Goal: Task Accomplishment & Management: Use online tool/utility

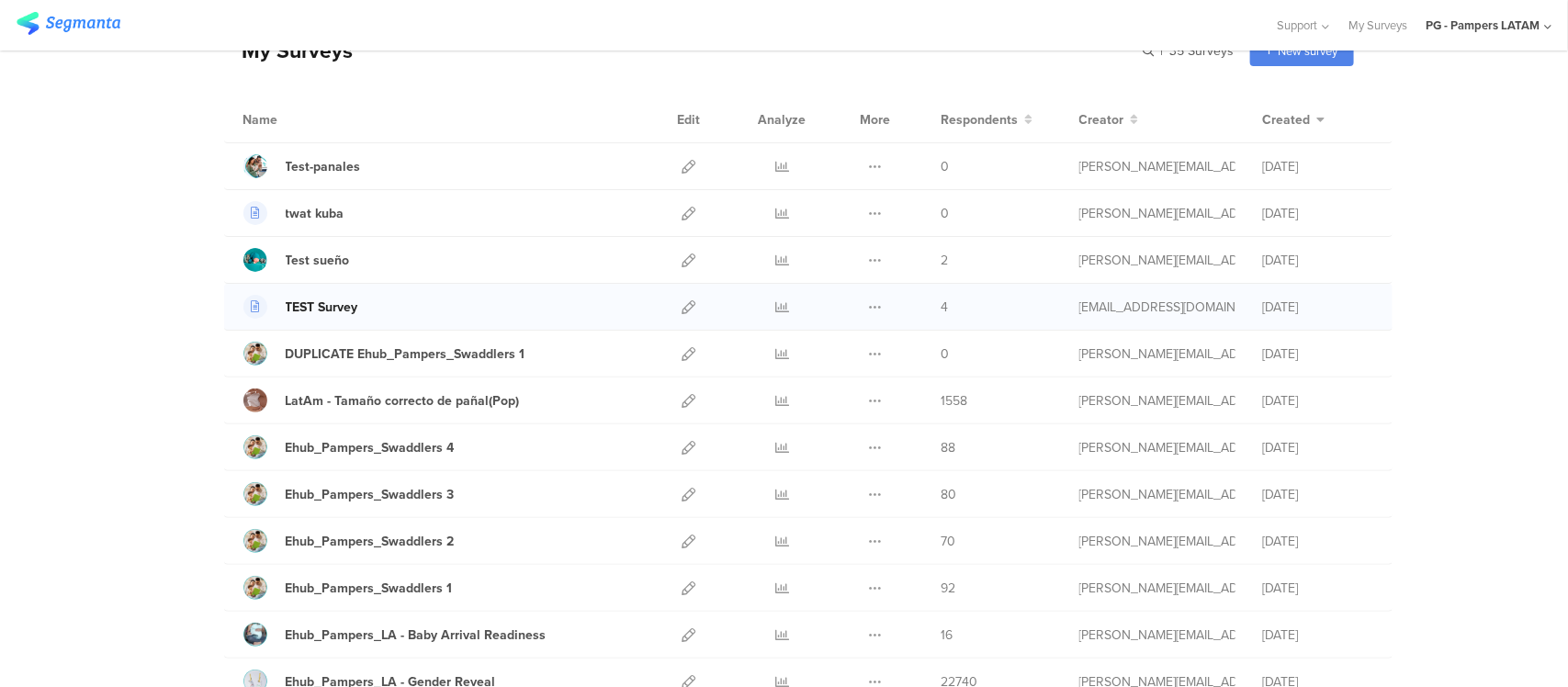
scroll to position [114, 0]
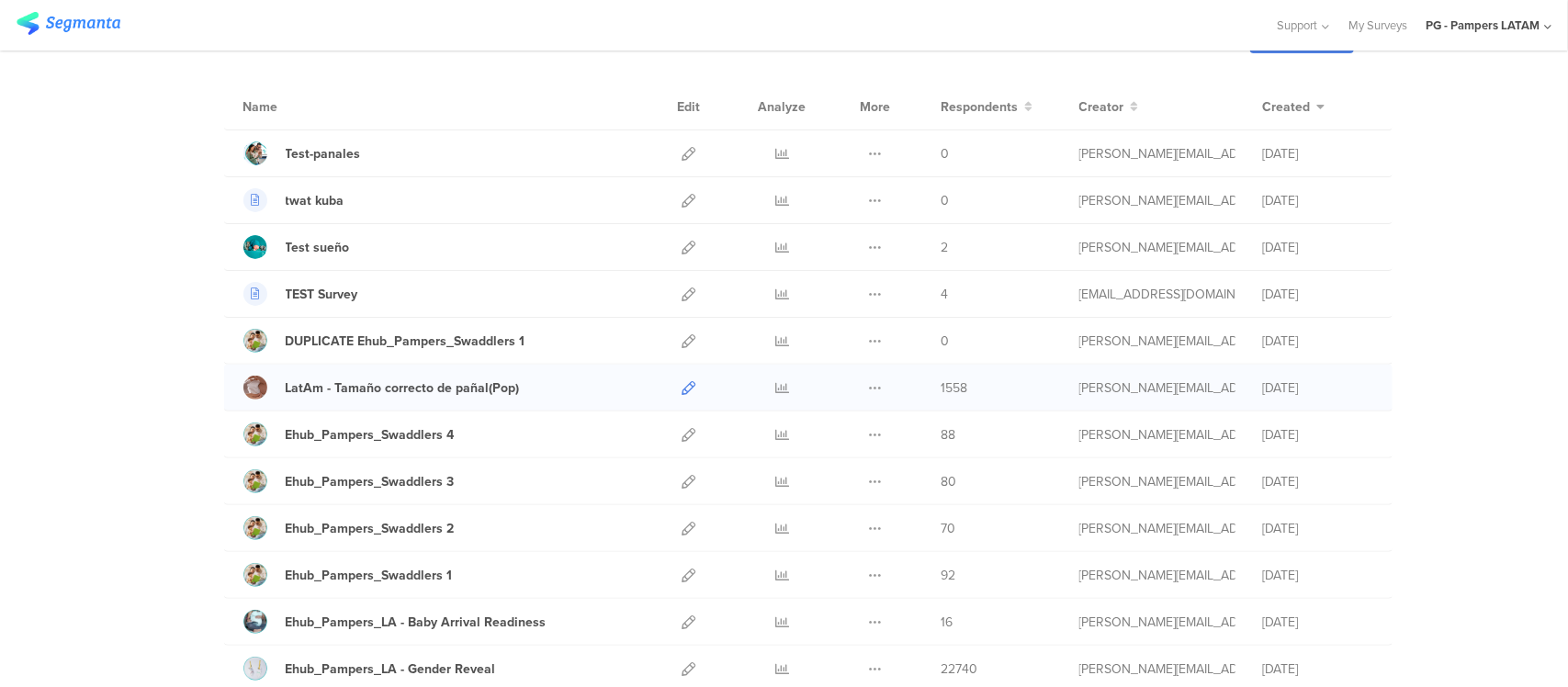
click at [683, 389] on icon at bounding box center [689, 388] width 14 height 14
click at [776, 381] on icon at bounding box center [782, 388] width 14 height 14
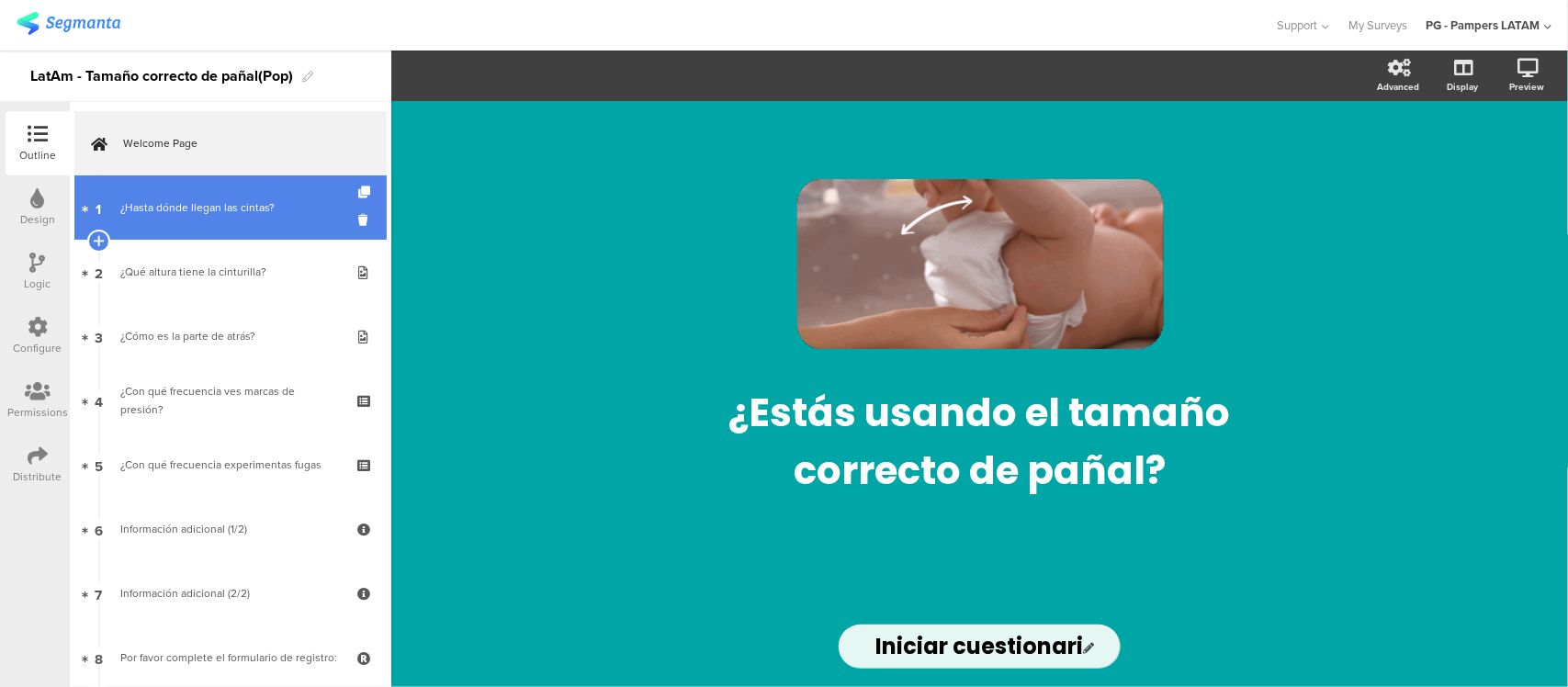
click at [233, 226] on link "1 ¿Hasta dónde llegan las cintas?" at bounding box center [230, 207] width 313 height 64
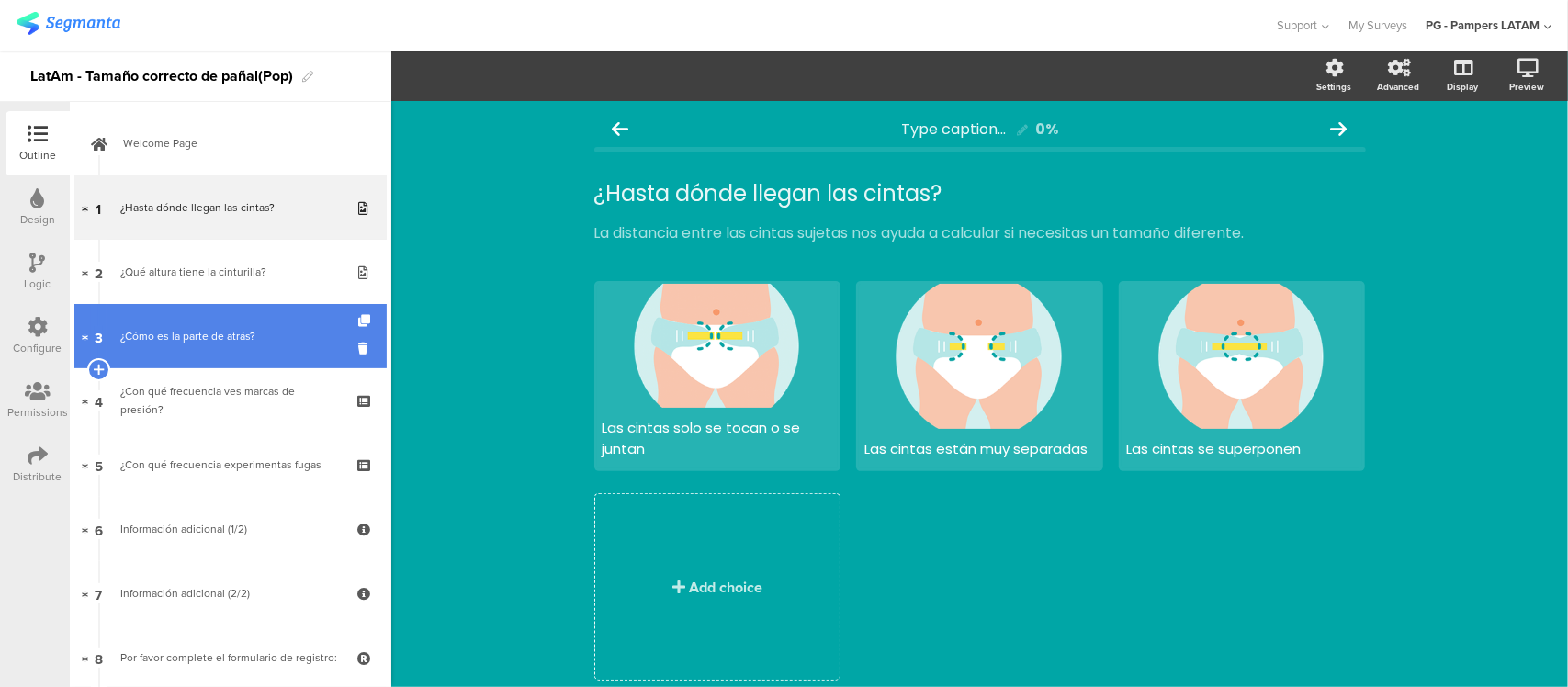
click at [236, 359] on link "3 ¿Cómo es la parte de atrás?" at bounding box center [230, 336] width 313 height 64
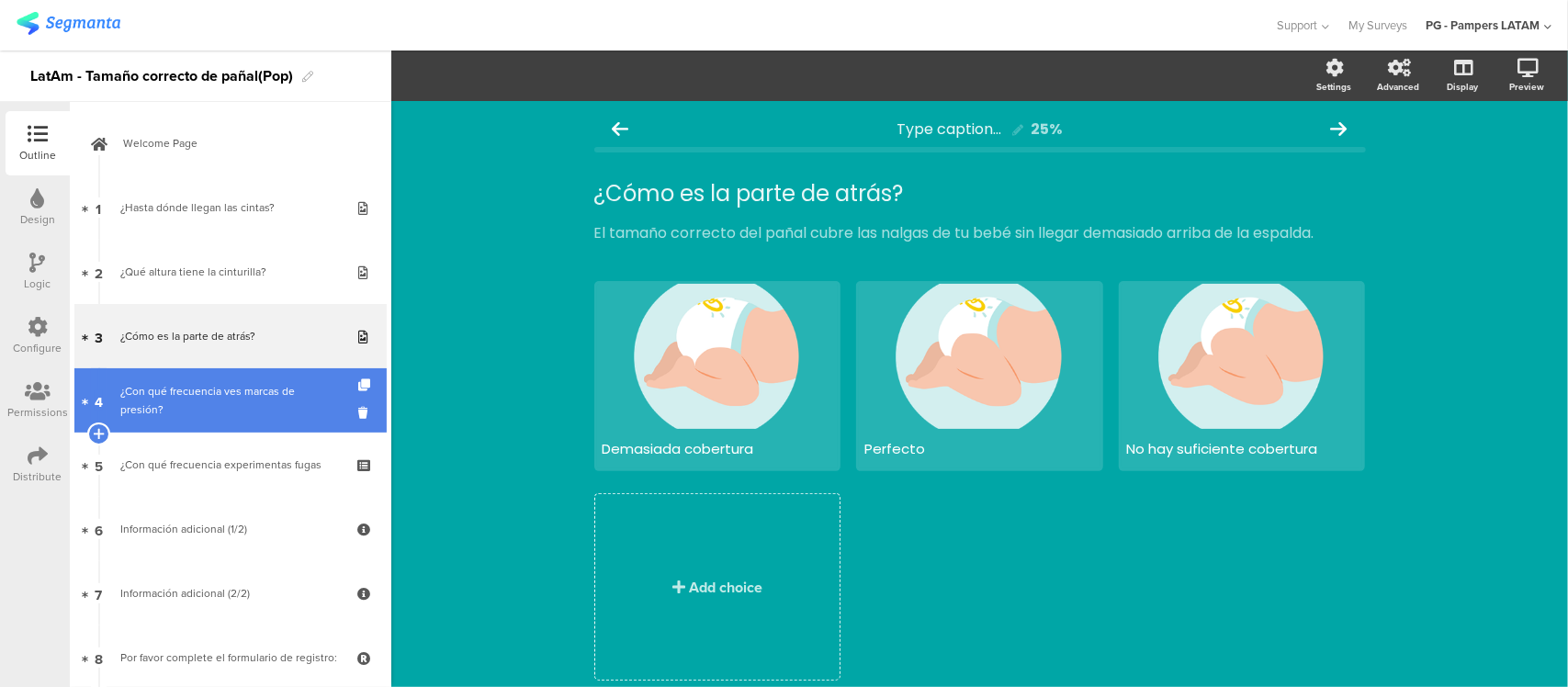
click at [236, 411] on div "¿Con qué frecuencia ves marcas de presión?" at bounding box center [230, 400] width 220 height 37
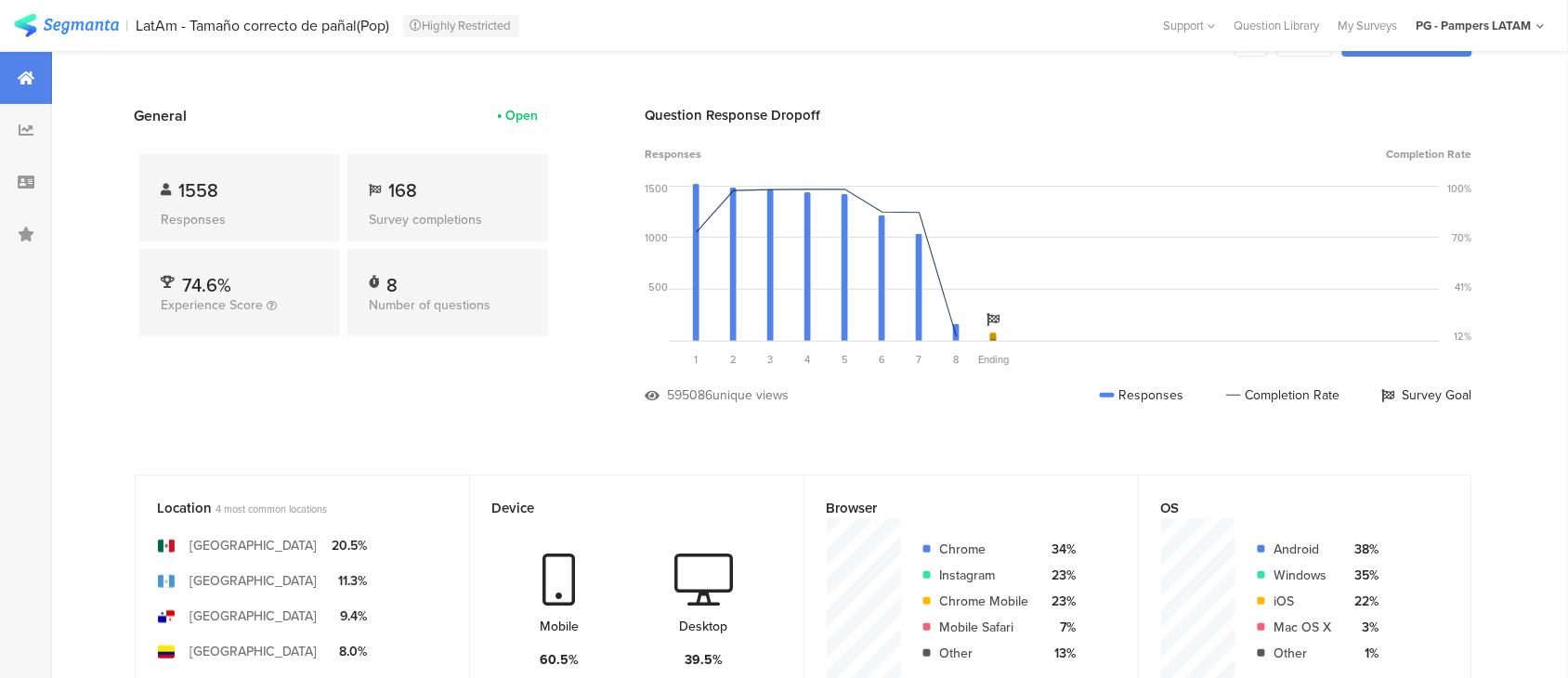
scroll to position [42, 0]
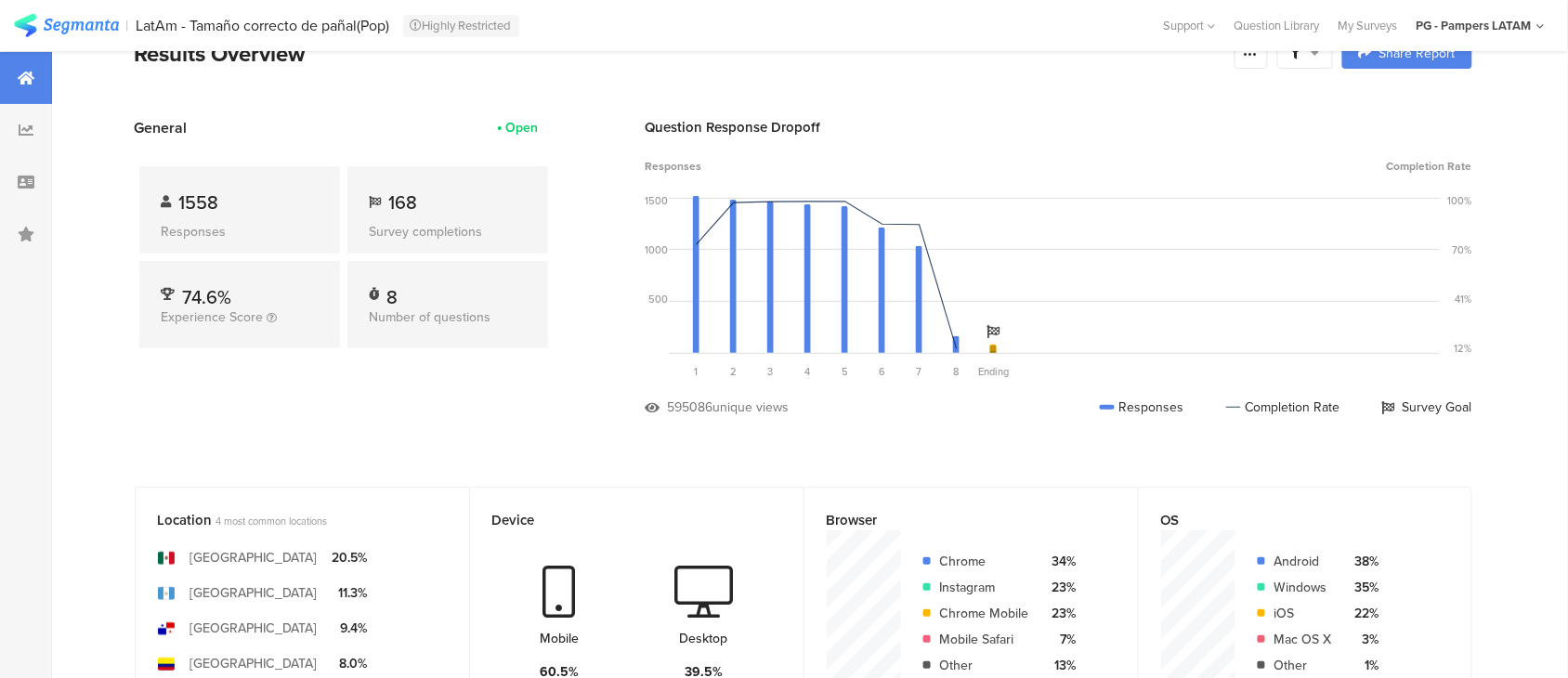
click at [532, 133] on div "Open" at bounding box center [522, 127] width 32 height 20
click at [293, 224] on div "Responses" at bounding box center [239, 232] width 156 height 20
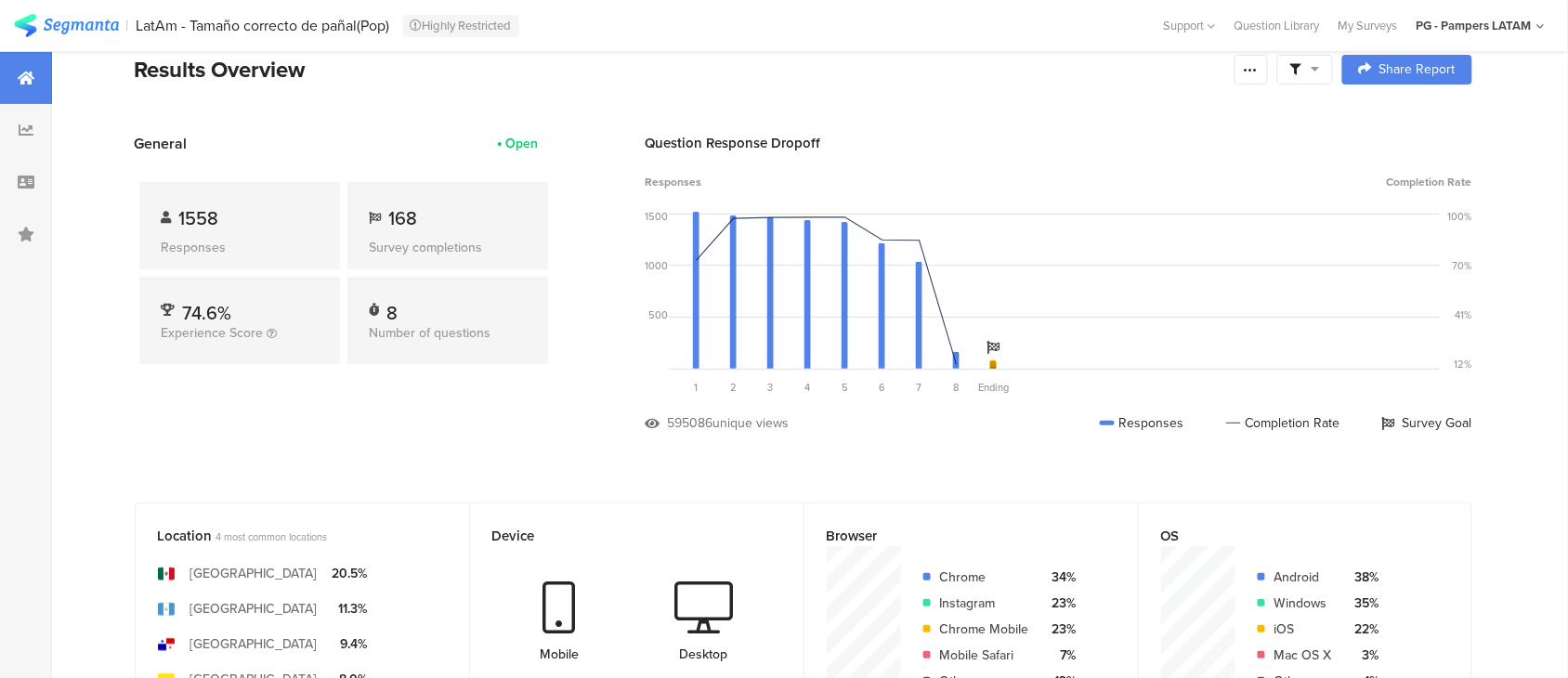
scroll to position [0, 0]
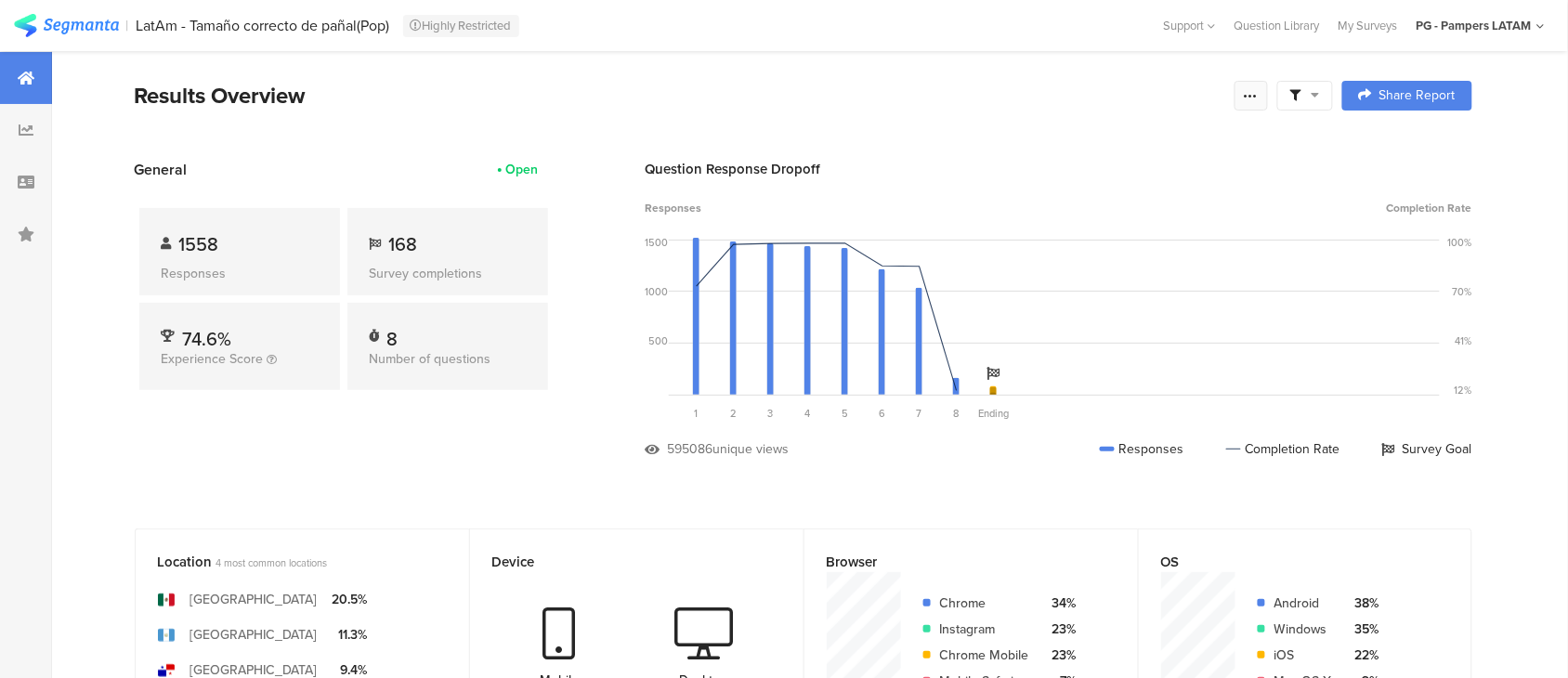
click at [1242, 100] on div at bounding box center [1250, 95] width 33 height 29
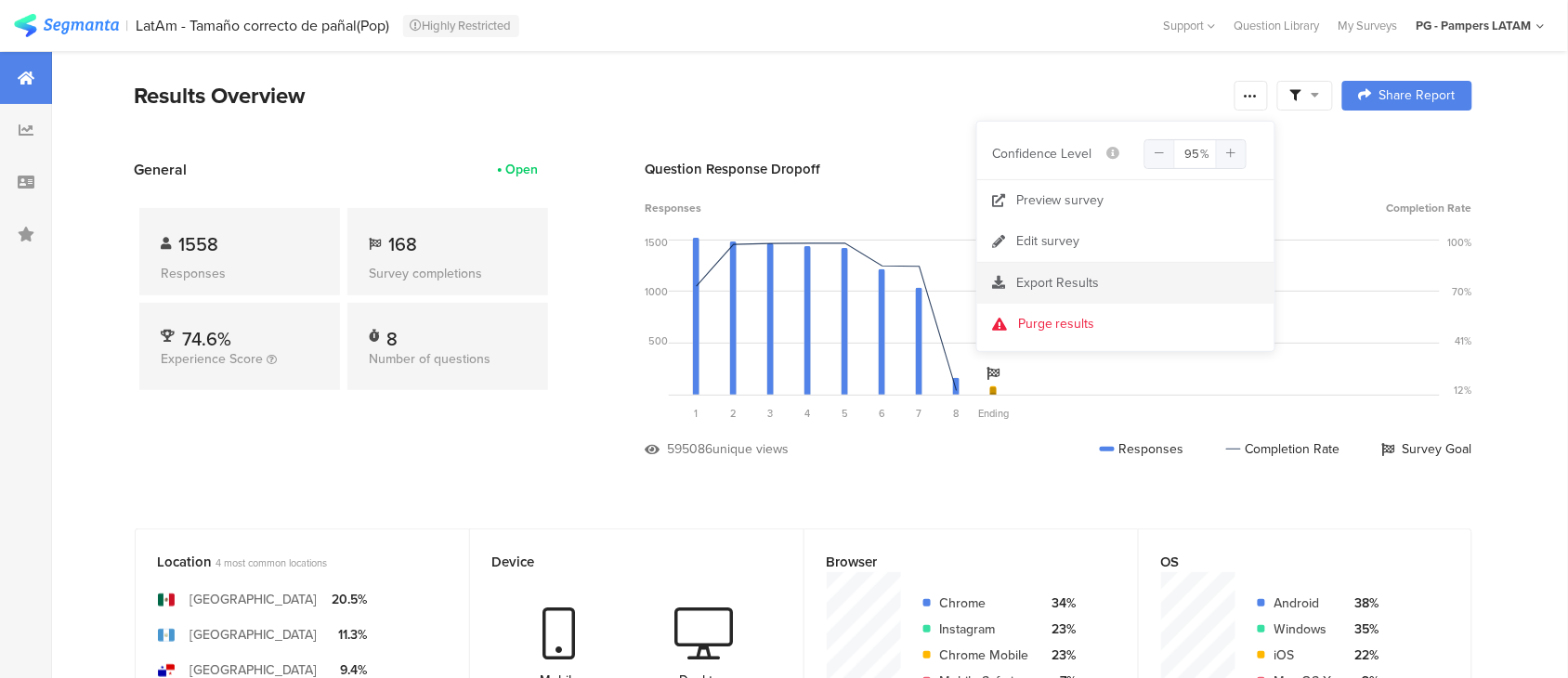
click at [1051, 274] on span "Export Results" at bounding box center [1057, 283] width 84 height 20
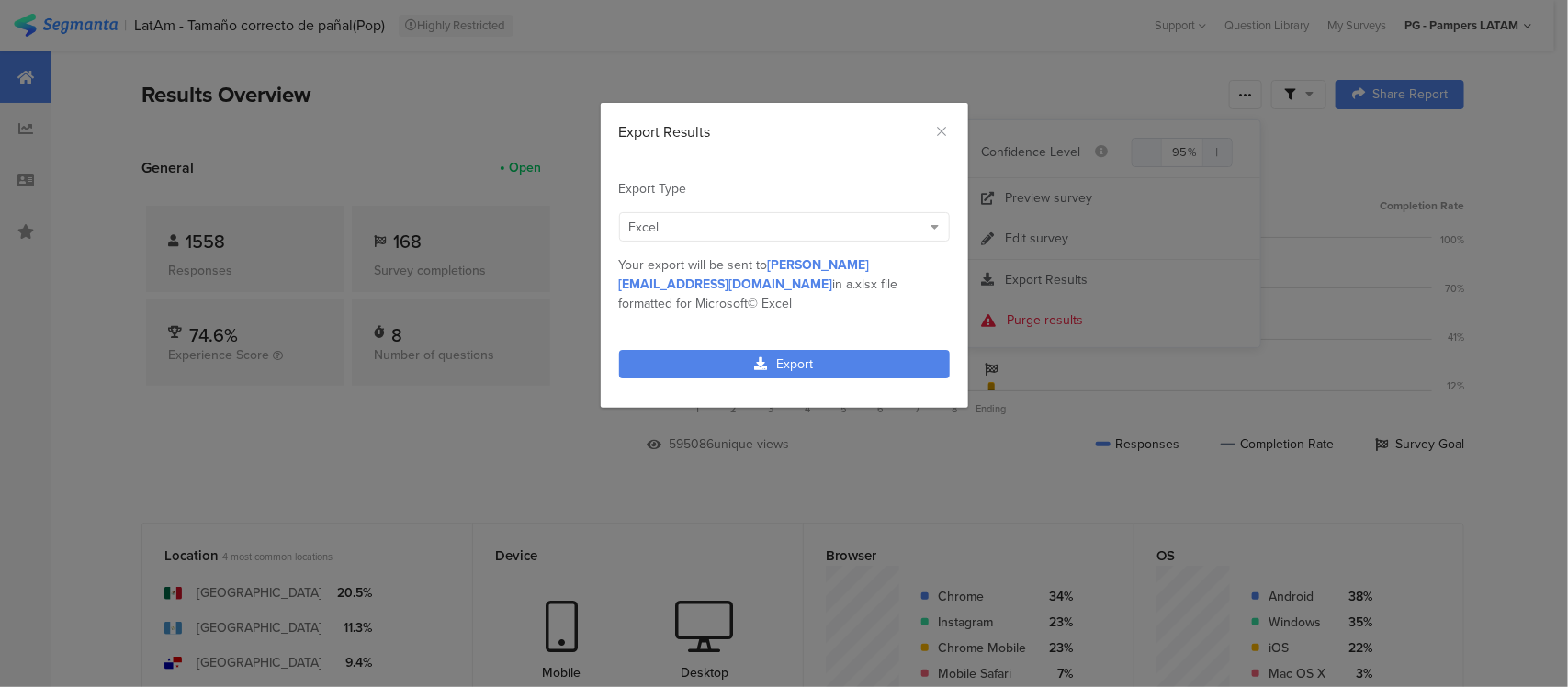
click at [769, 223] on div "Excel" at bounding box center [776, 227] width 293 height 20
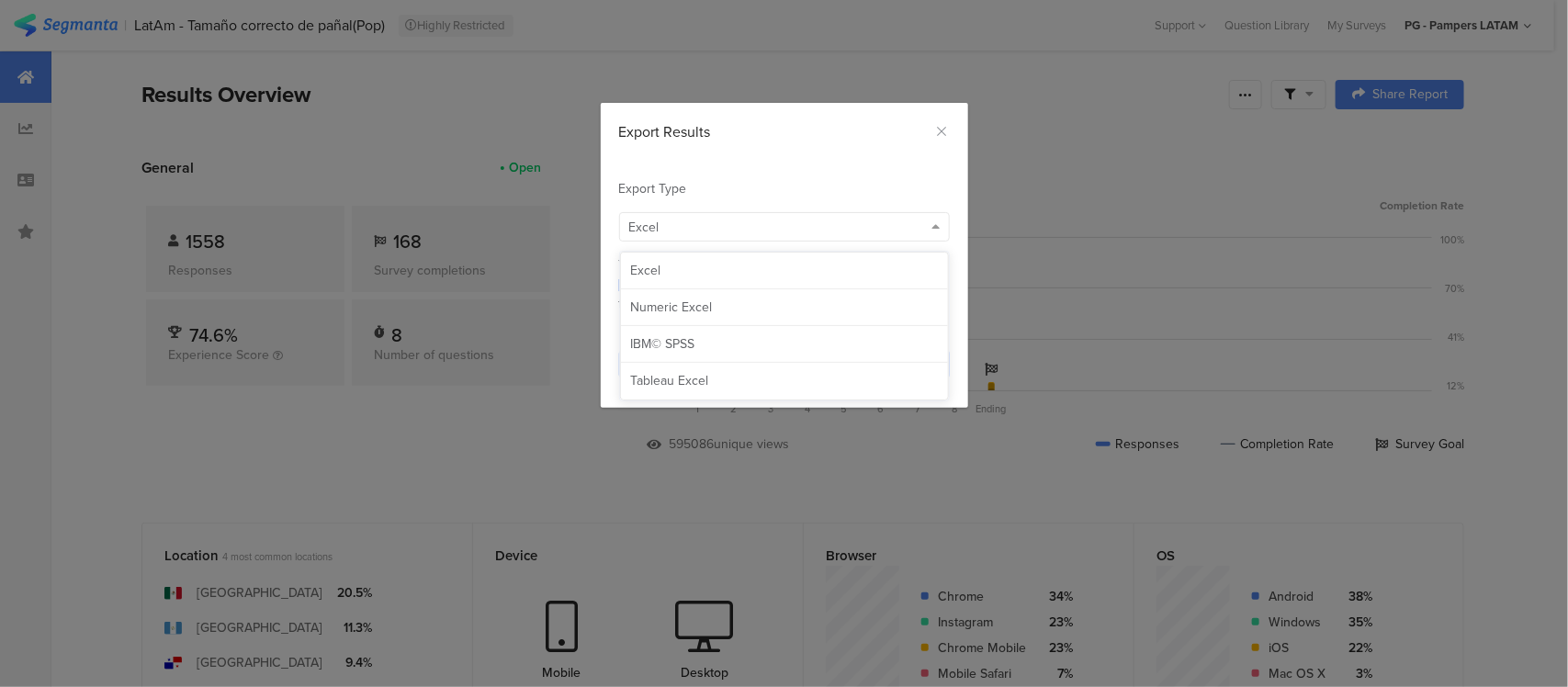
click at [769, 223] on div "Excel" at bounding box center [776, 227] width 293 height 20
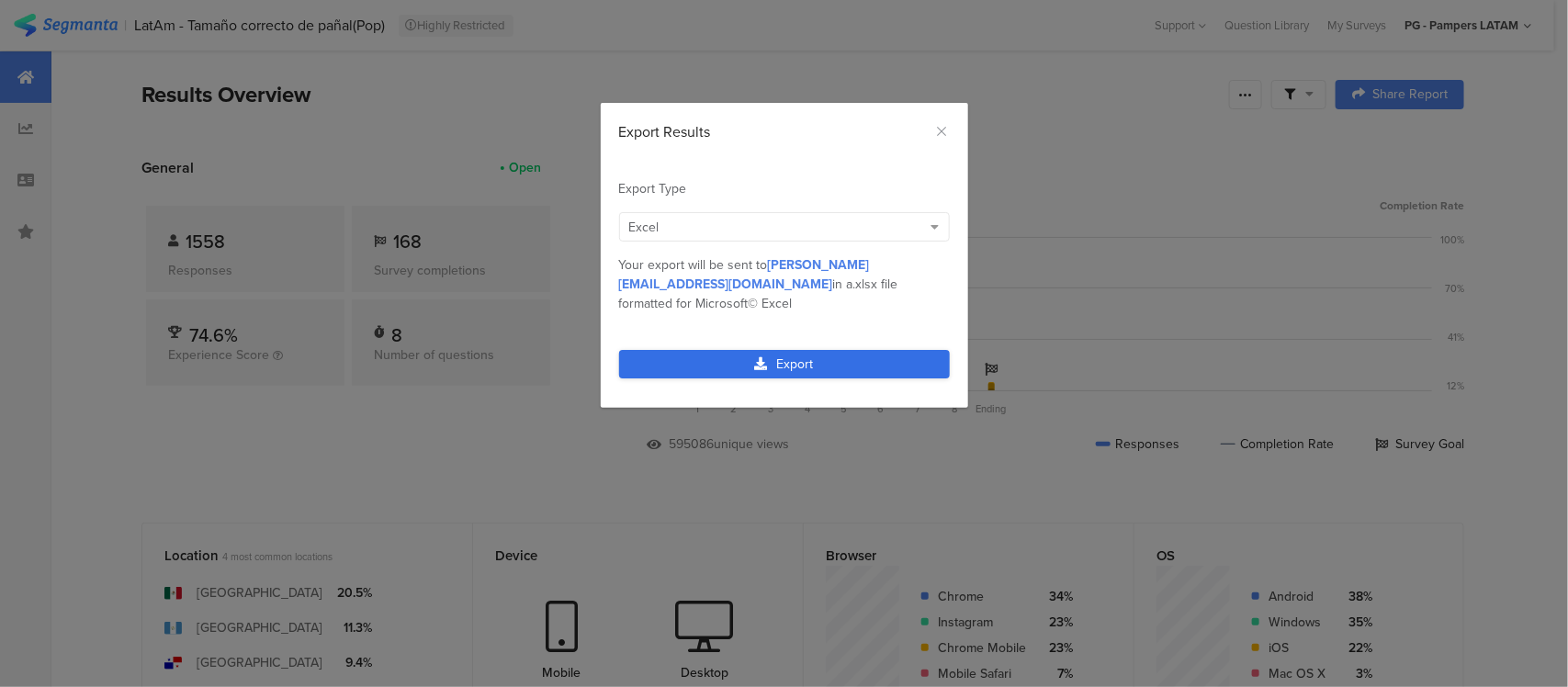
click at [775, 350] on link "Export" at bounding box center [784, 364] width 331 height 28
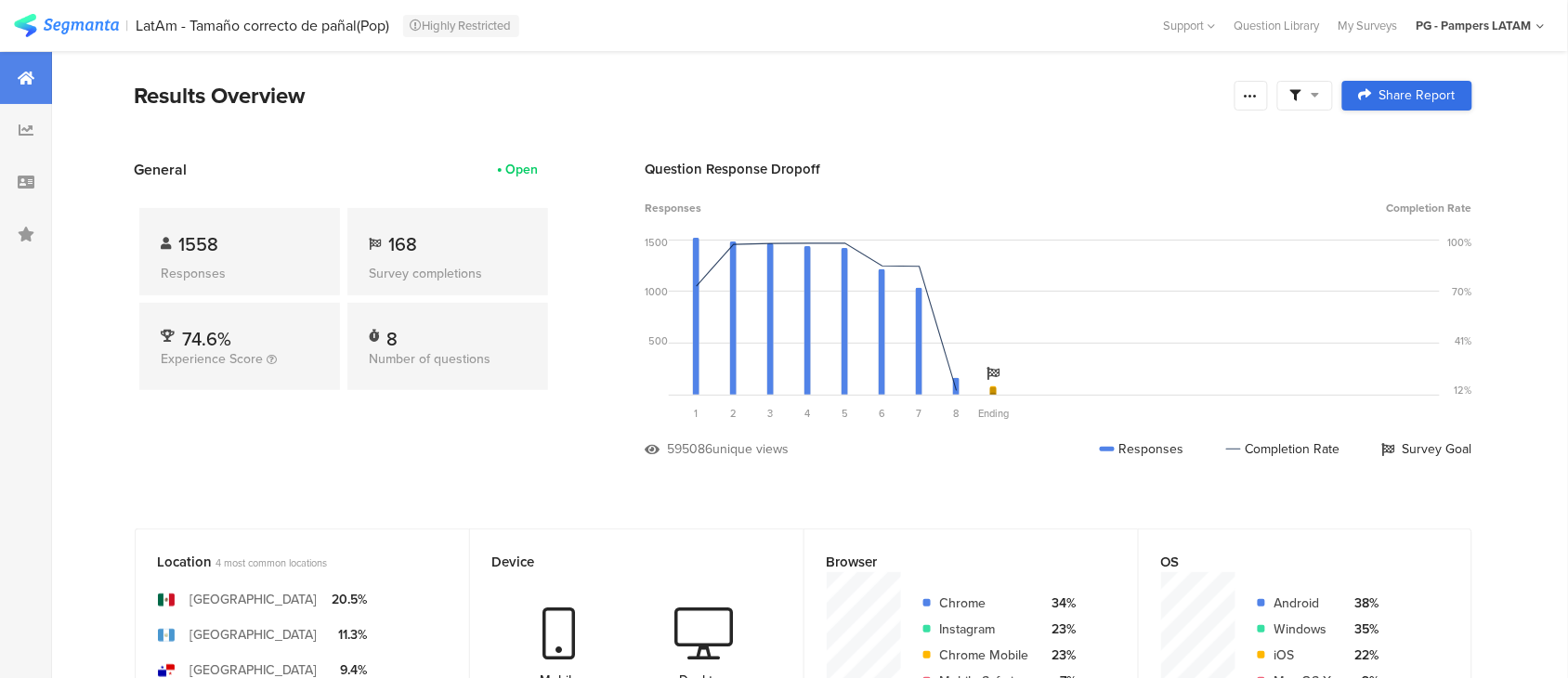
click at [1372, 89] on icon at bounding box center [1365, 95] width 13 height 13
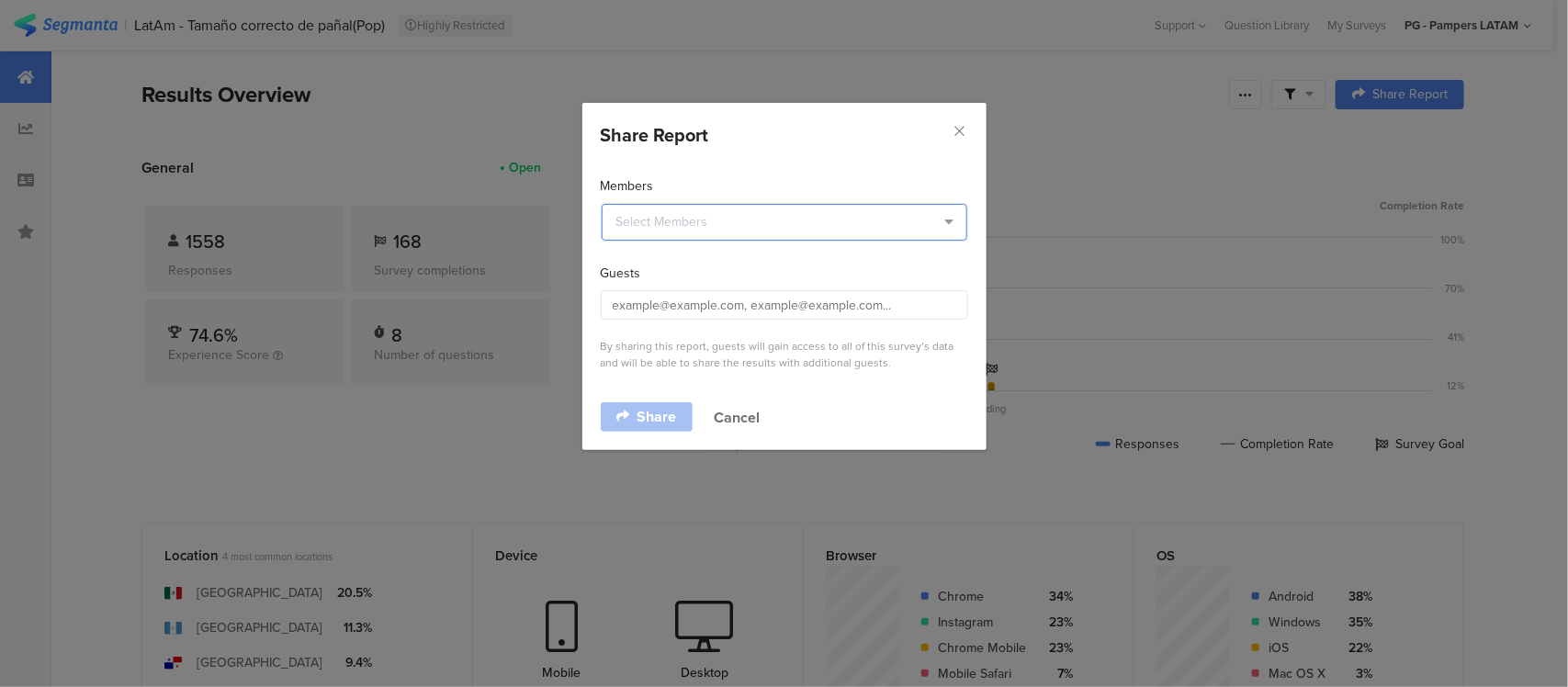
click at [777, 221] on input "dialog" at bounding box center [784, 221] width 365 height 37
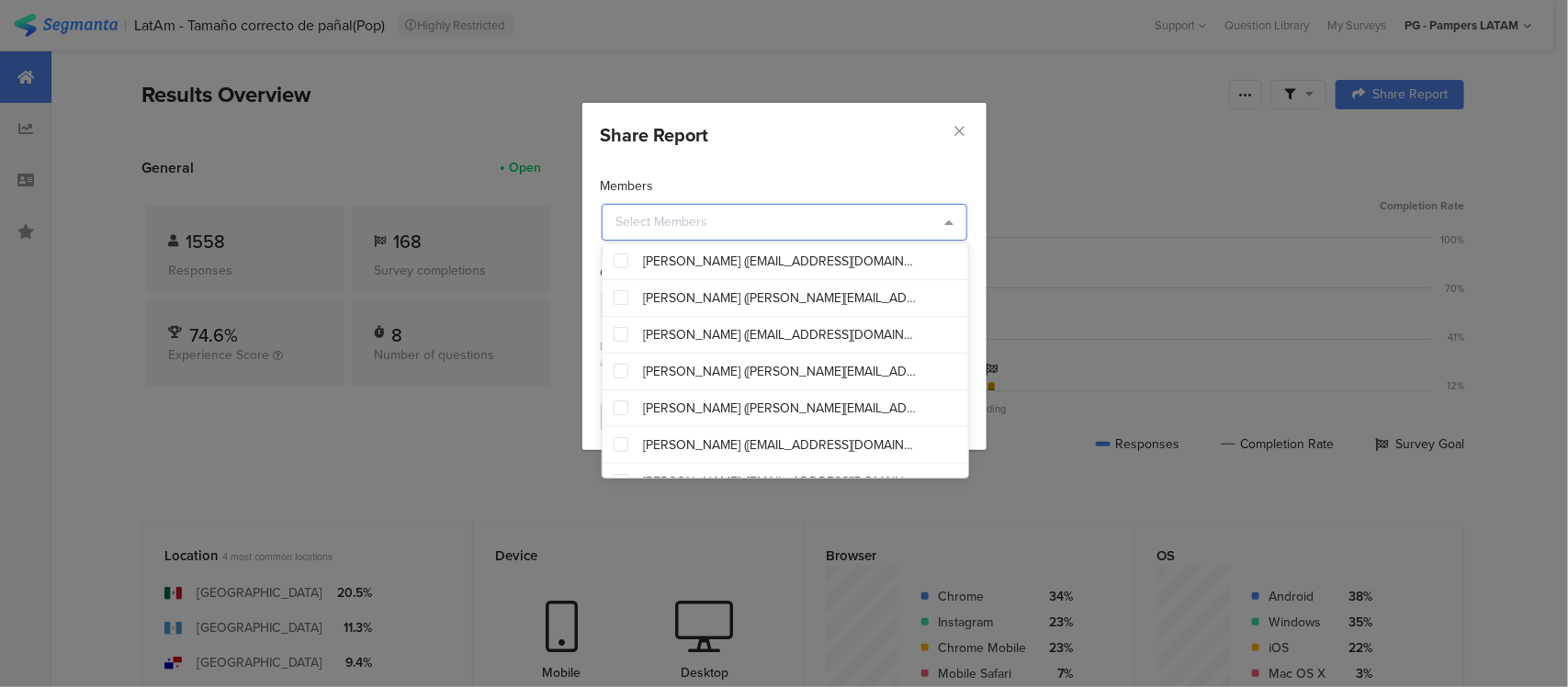
click at [777, 221] on input "dialog" at bounding box center [784, 221] width 365 height 37
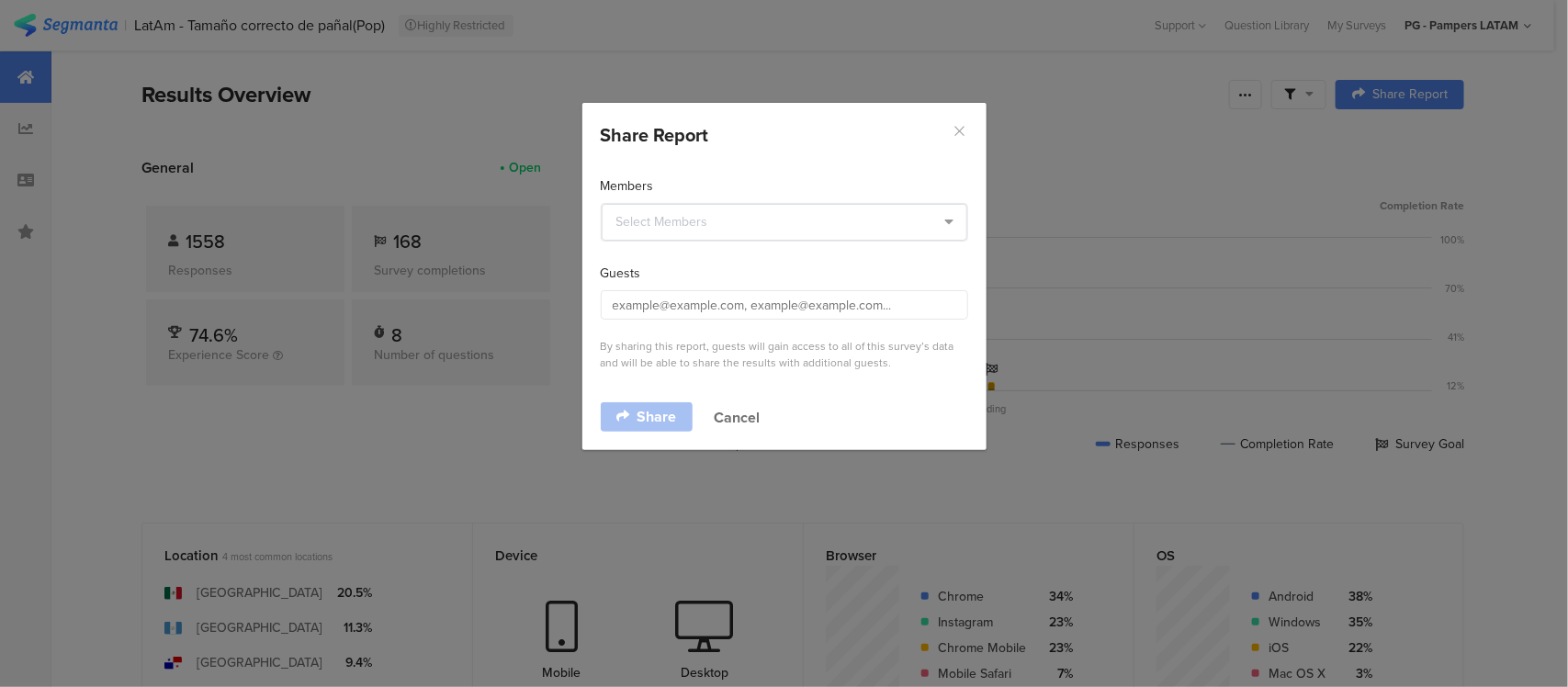
click at [958, 136] on icon "Close" at bounding box center [961, 130] width 16 height 16
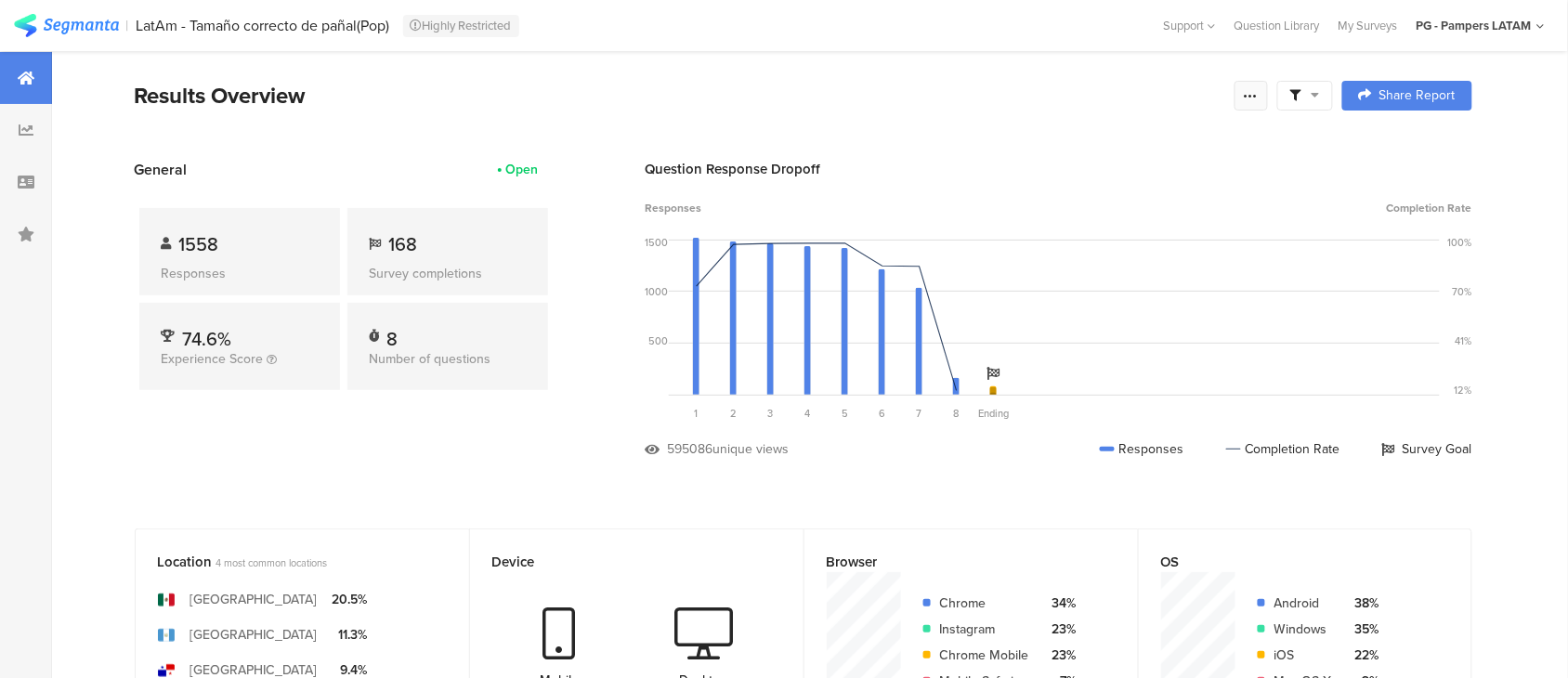
click at [1247, 101] on div at bounding box center [1250, 95] width 33 height 29
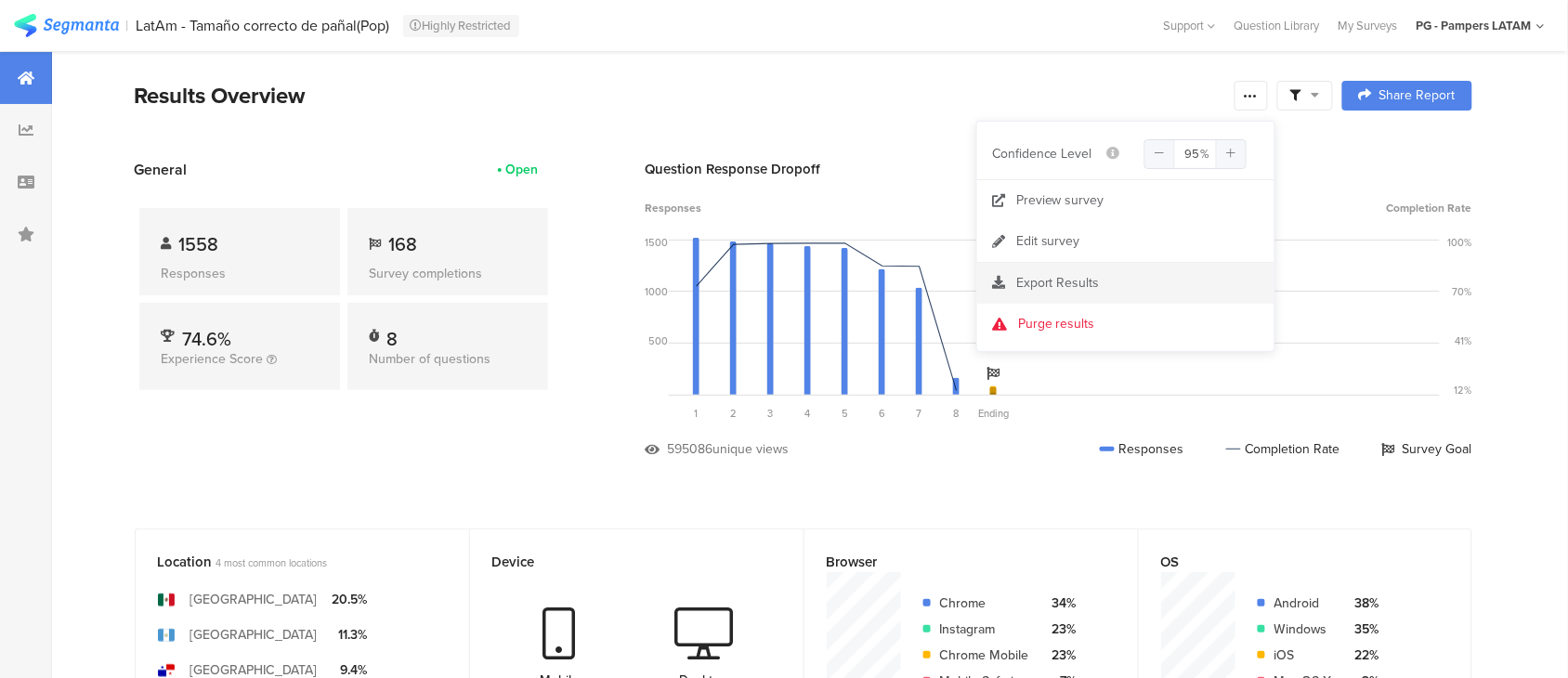
click at [1097, 285] on span "Export Results" at bounding box center [1057, 283] width 84 height 20
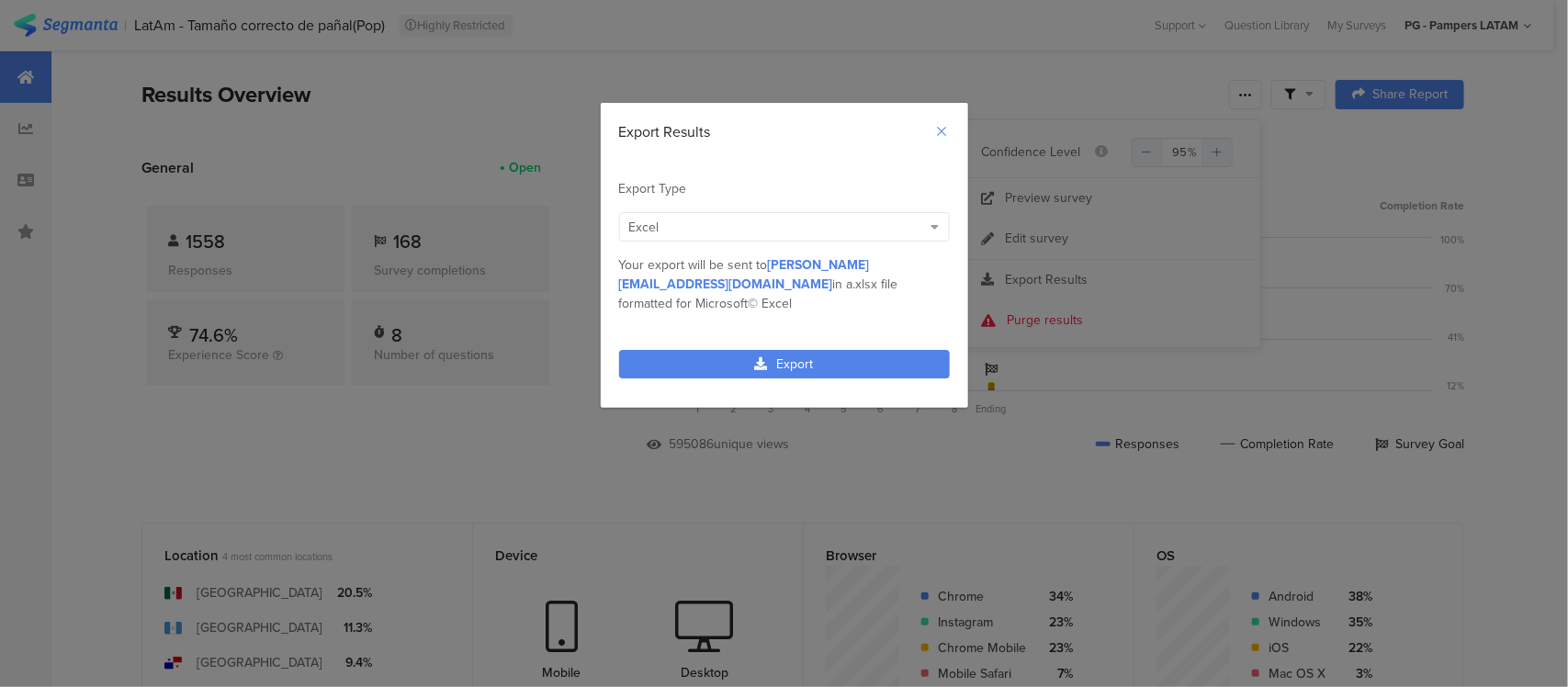
click at [948, 127] on icon "Close" at bounding box center [943, 131] width 15 height 15
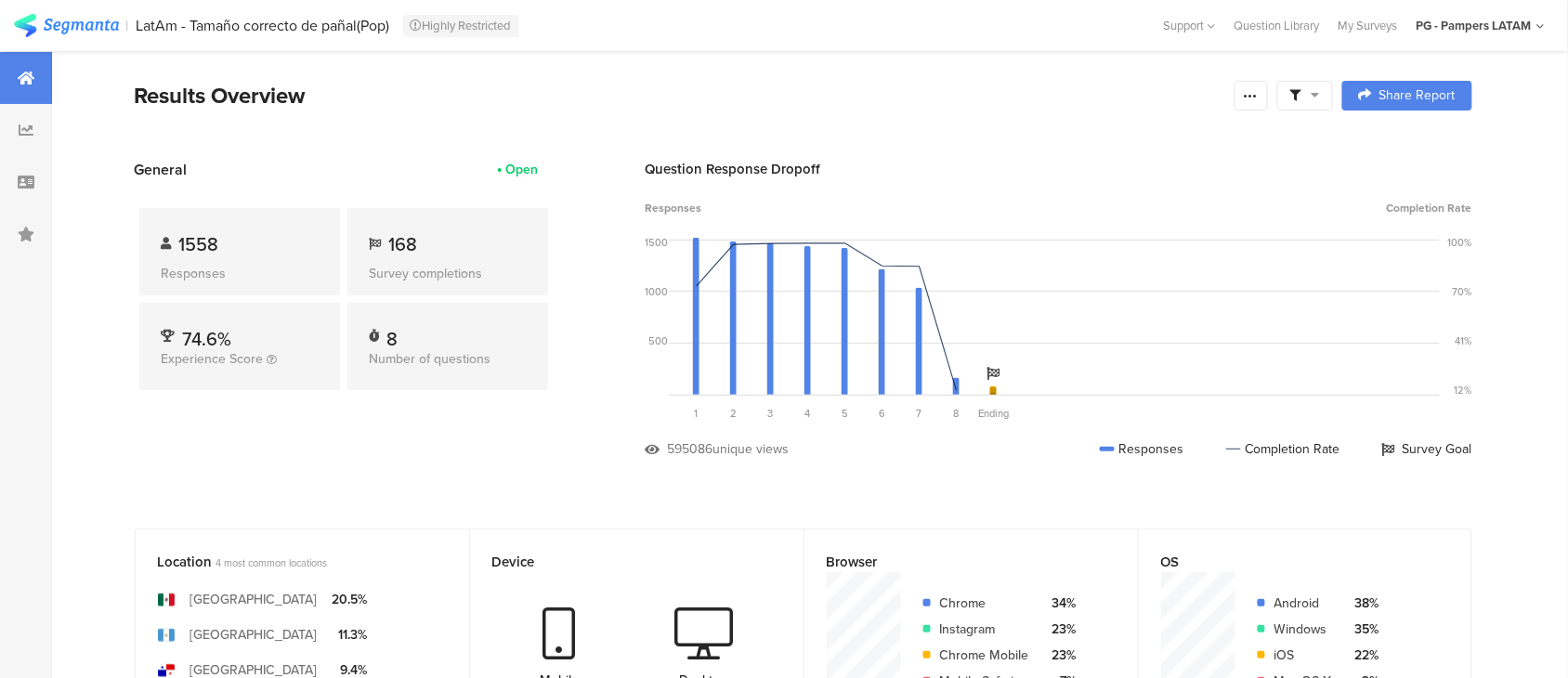
click at [1298, 96] on icon at bounding box center [1296, 96] width 11 height 11
click at [1403, 147] on span at bounding box center [1400, 148] width 28 height 15
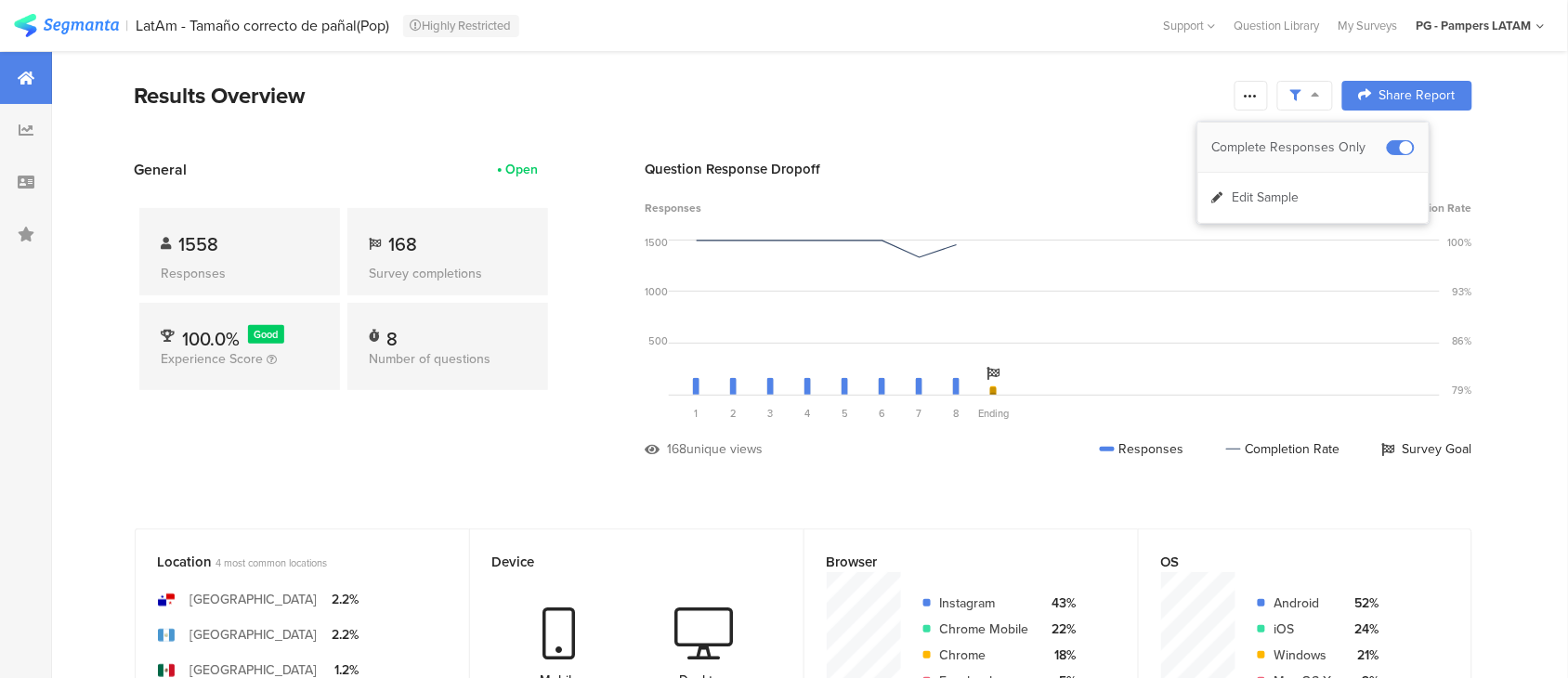
click at [1399, 149] on span at bounding box center [1400, 148] width 28 height 15
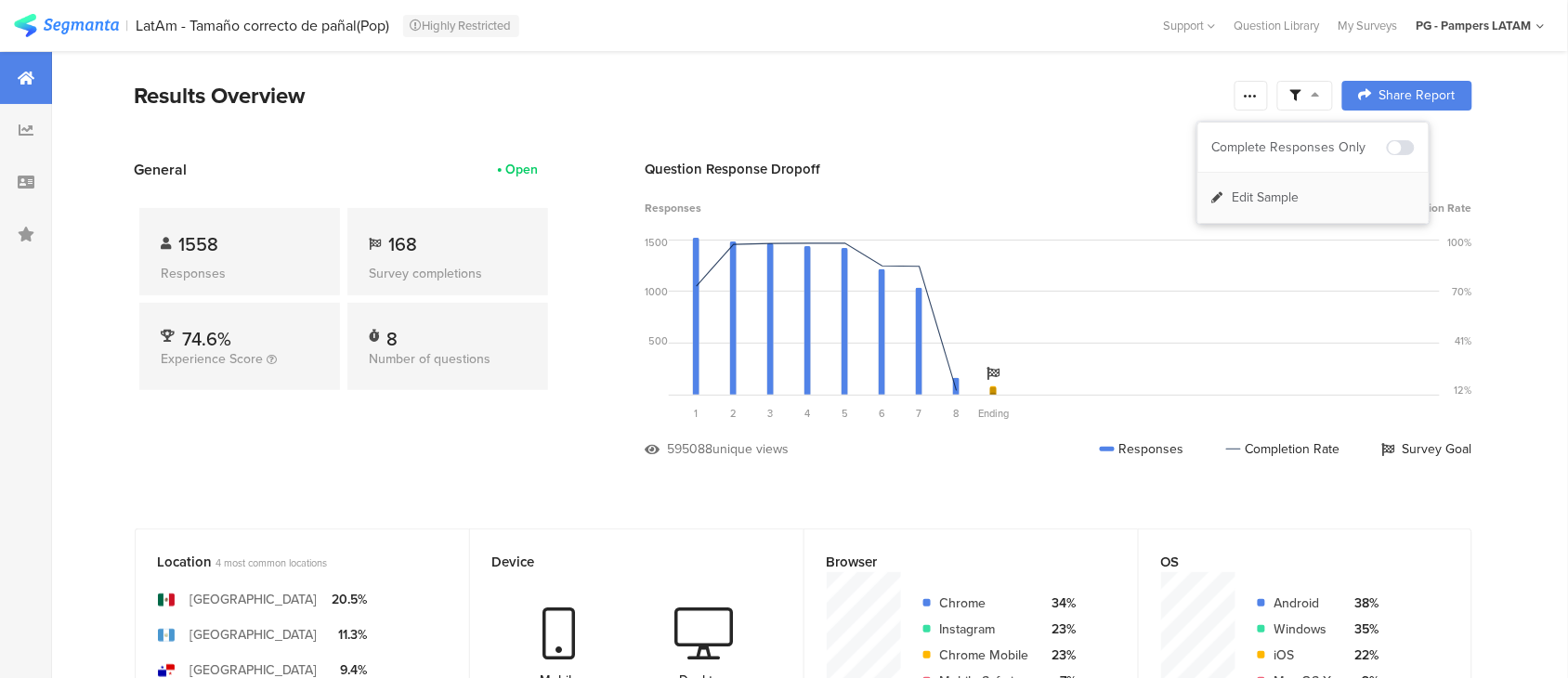
click at [1315, 198] on div "Edit Sample" at bounding box center [1313, 198] width 231 height 50
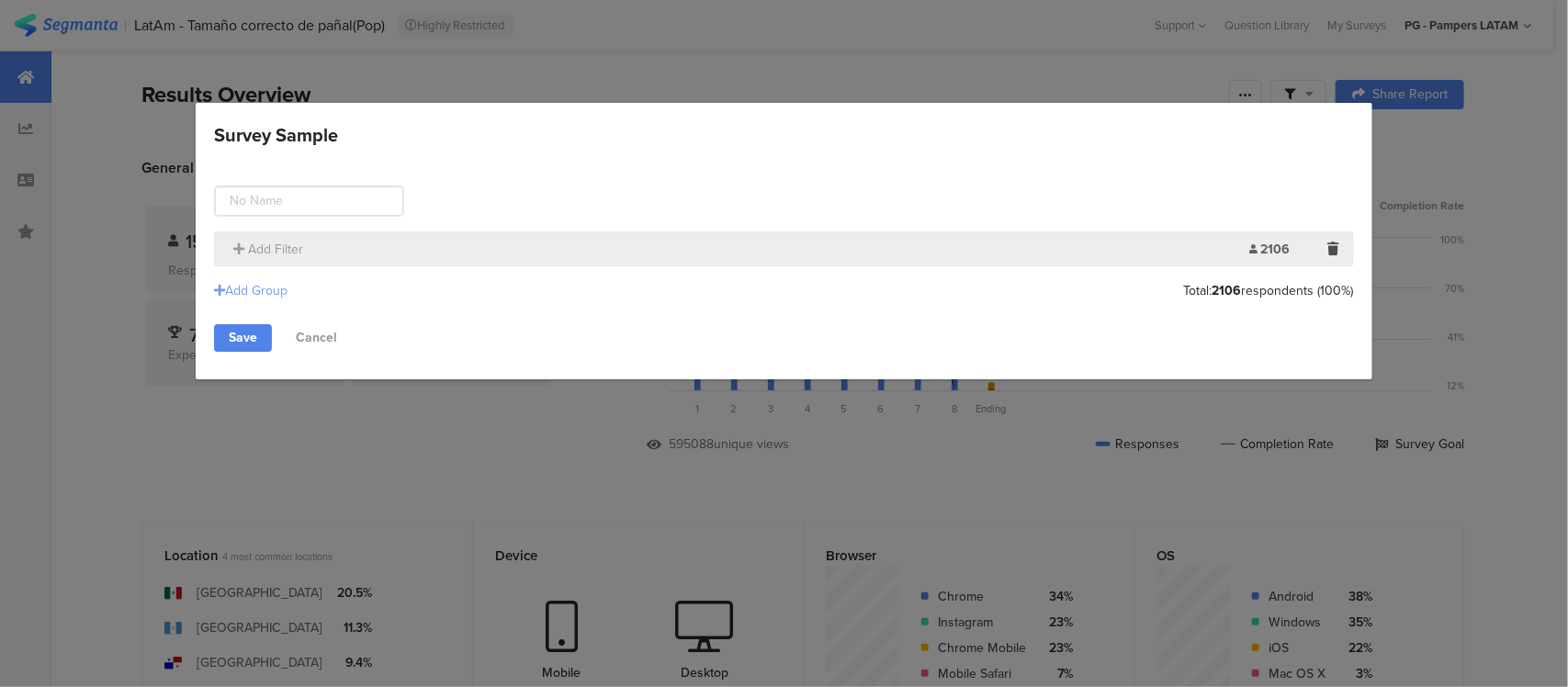
click at [277, 290] on div "Add Group" at bounding box center [251, 290] width 73 height 20
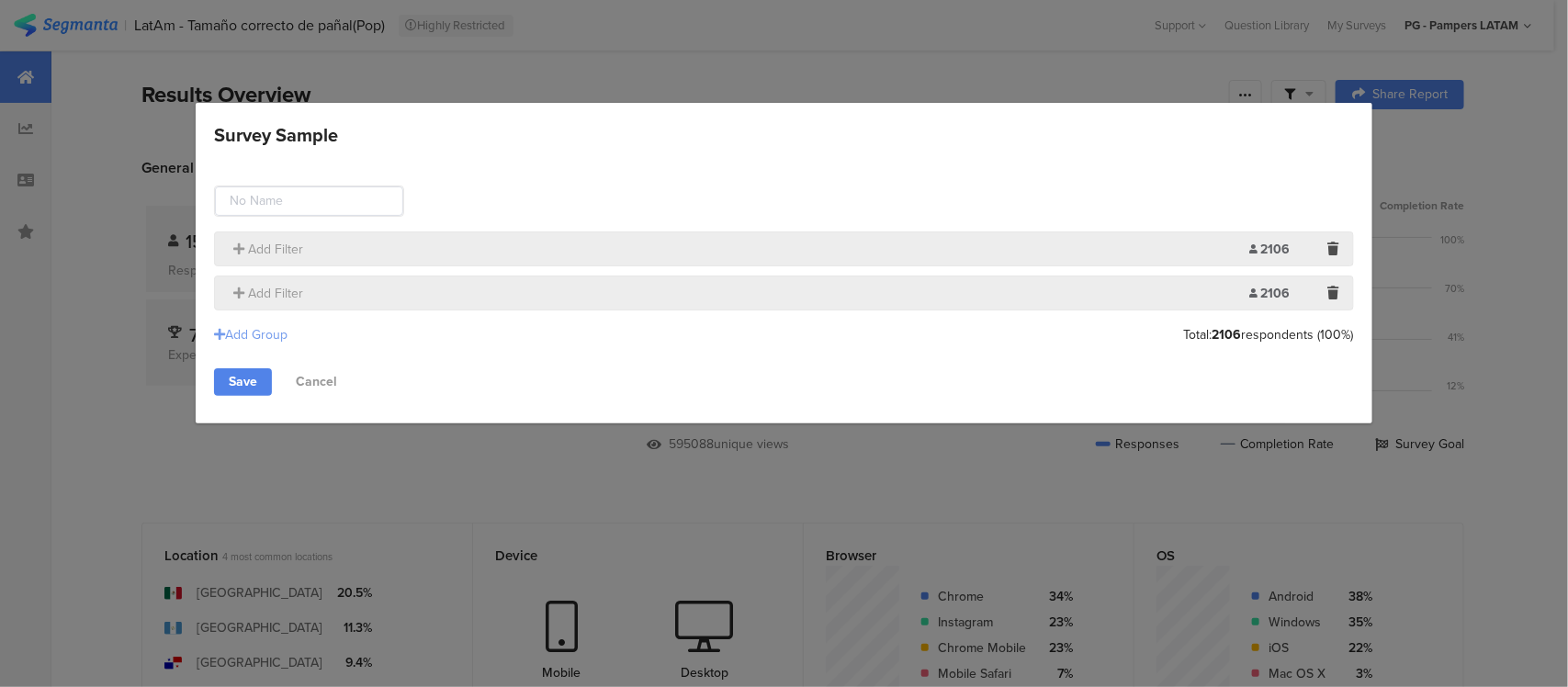
click at [277, 290] on span "Add Filter" at bounding box center [275, 293] width 55 height 20
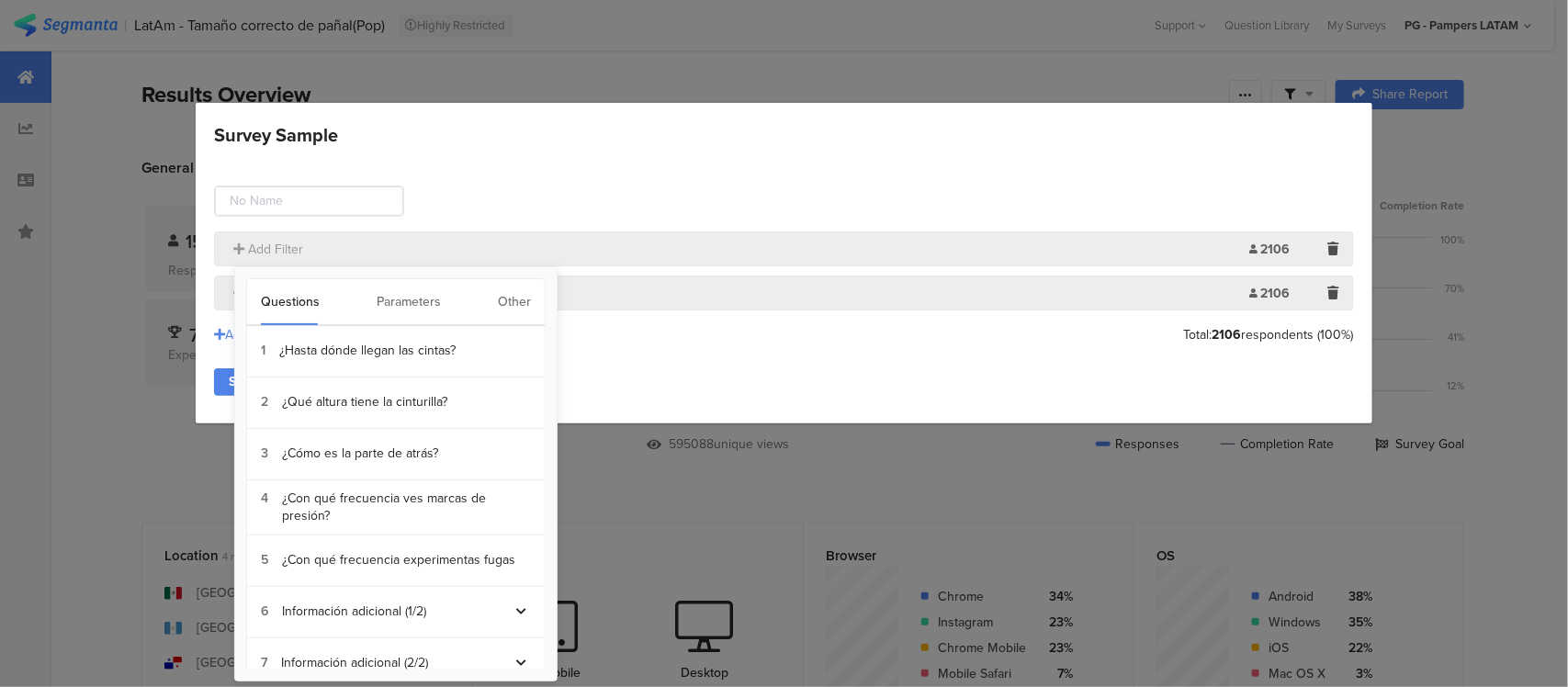
click at [421, 300] on div "Parameters" at bounding box center [408, 301] width 64 height 46
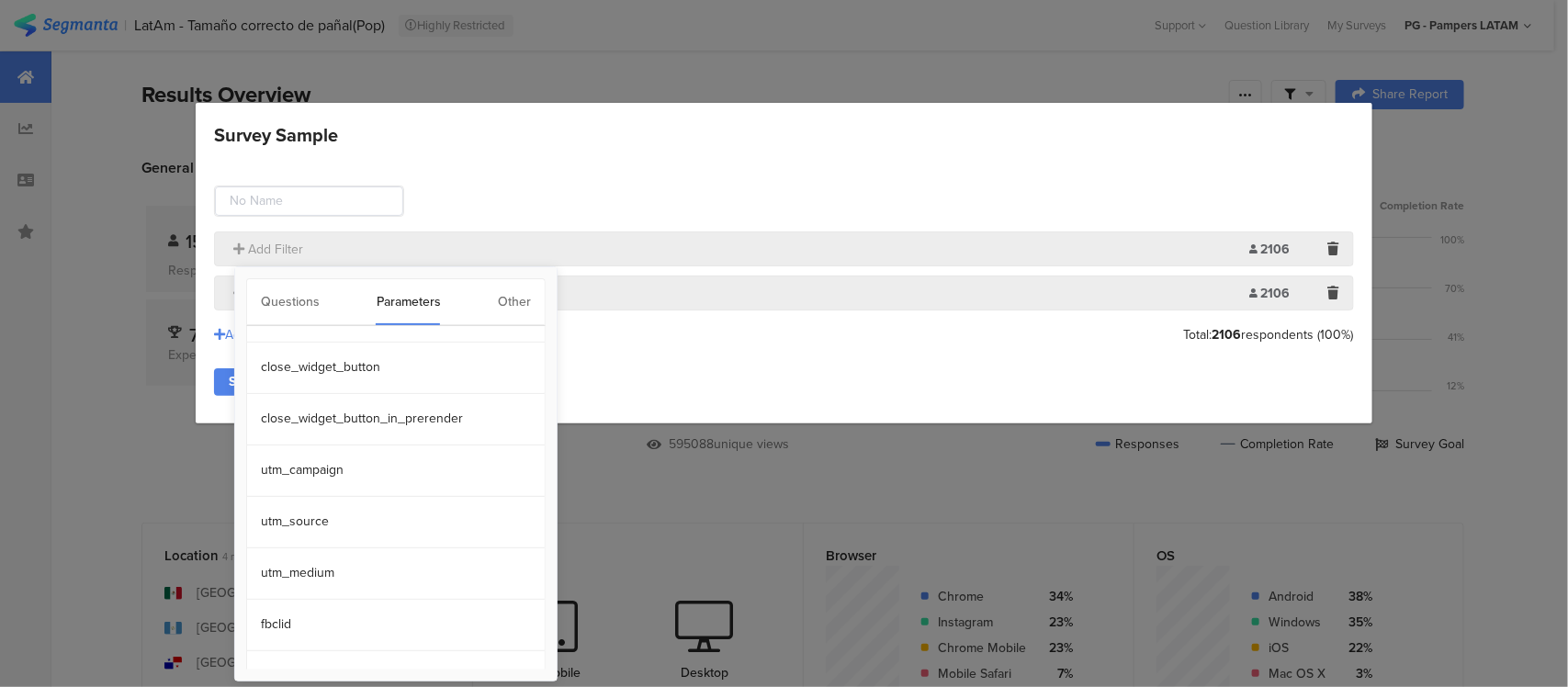
scroll to position [223, 0]
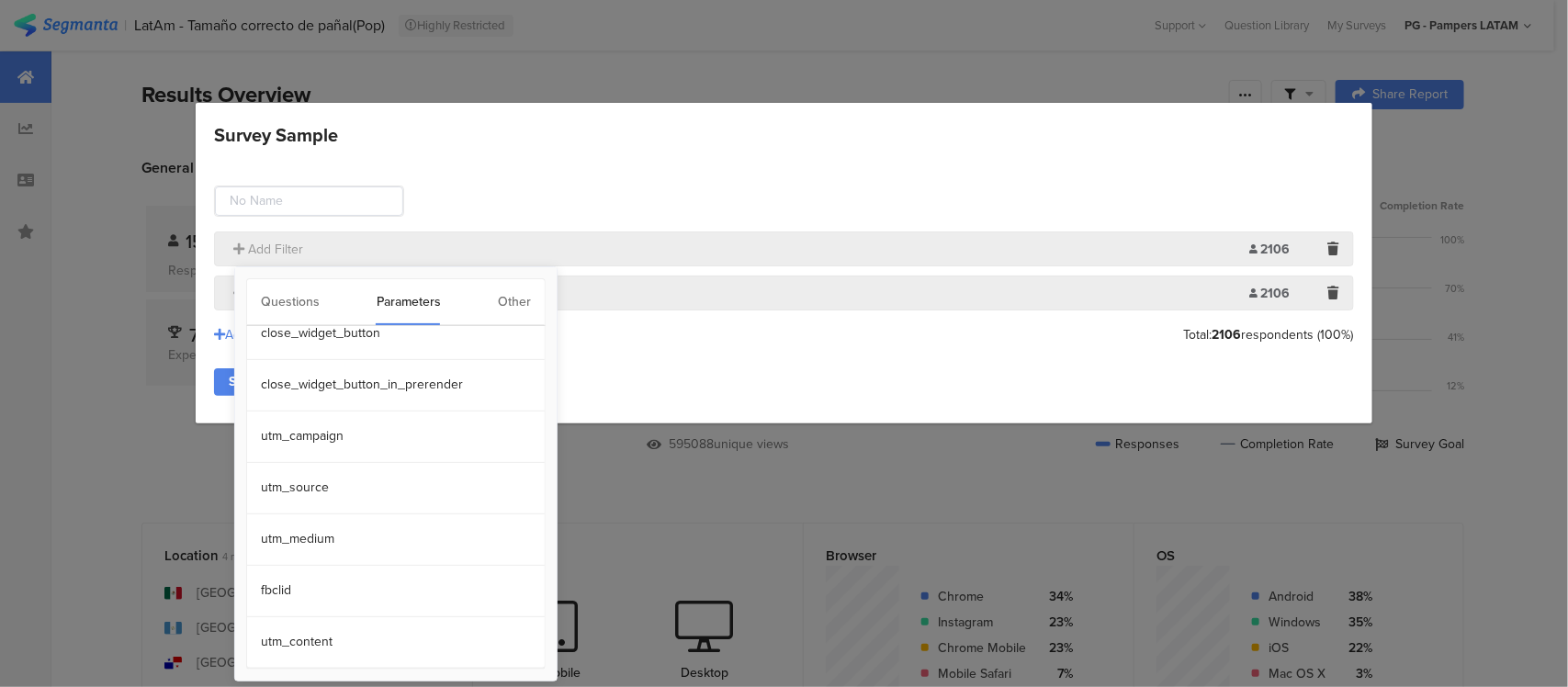
click at [512, 301] on div "Other" at bounding box center [514, 301] width 33 height 46
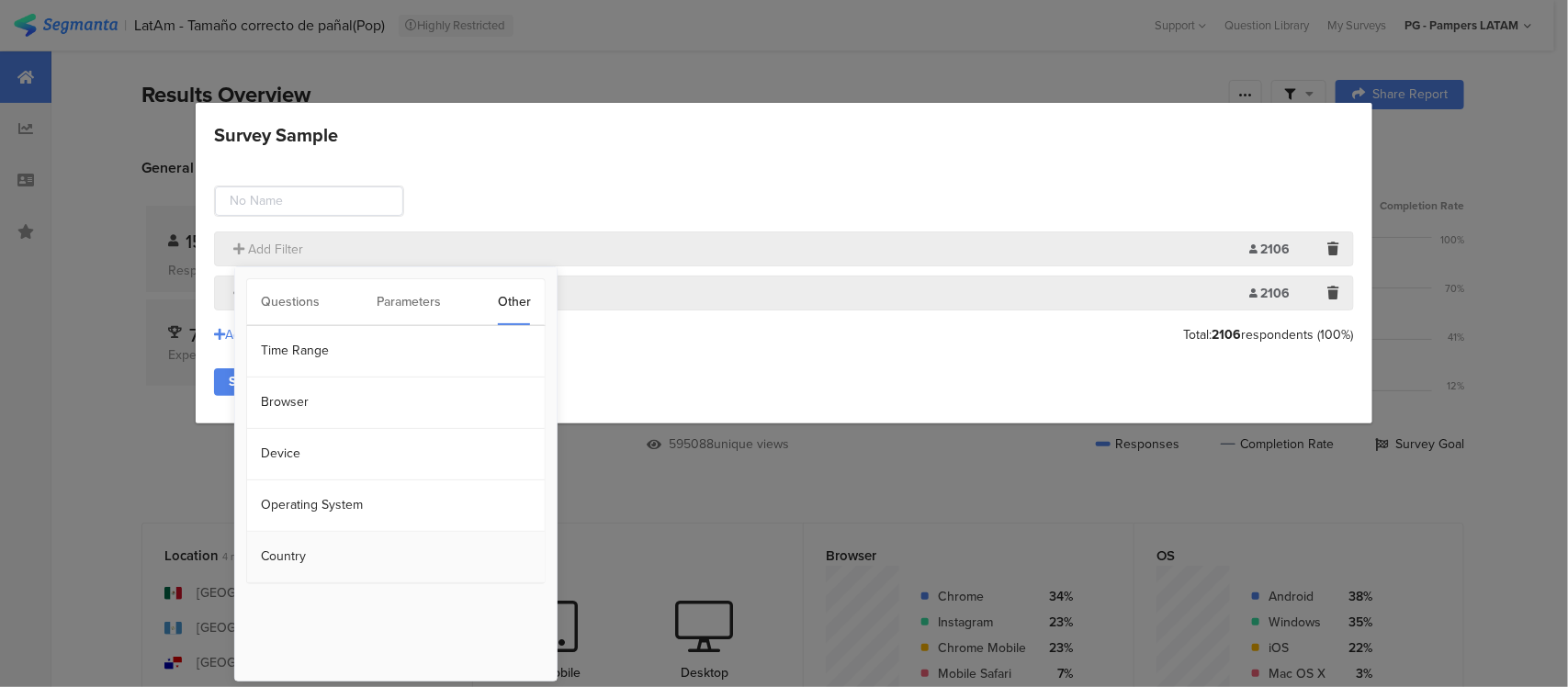
click at [443, 557] on section "Country" at bounding box center [395, 557] width 298 height 52
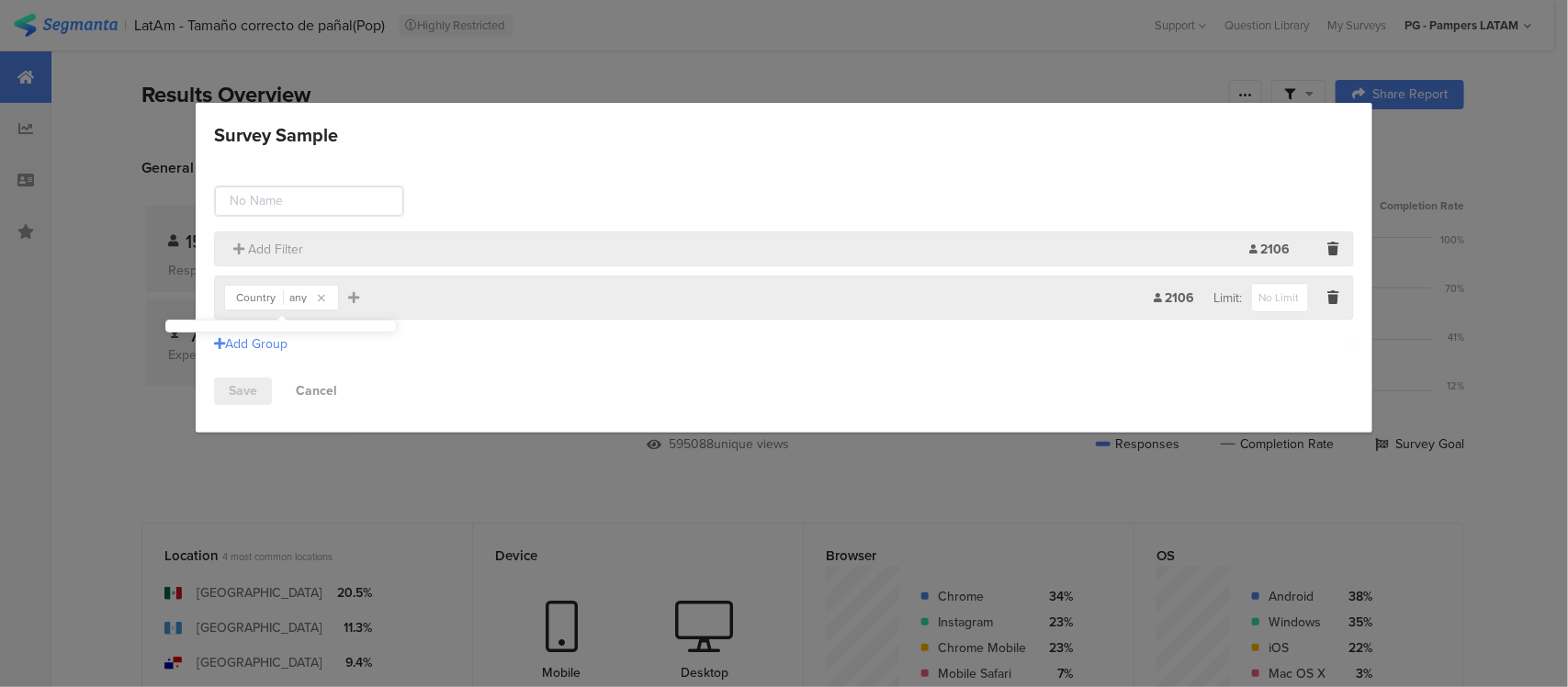
click at [294, 296] on div "any" at bounding box center [298, 298] width 18 height 11
click at [308, 301] on div "Country any" at bounding box center [281, 297] width 91 height 22
click at [322, 300] on icon "Survey Sample" at bounding box center [322, 298] width 8 height 11
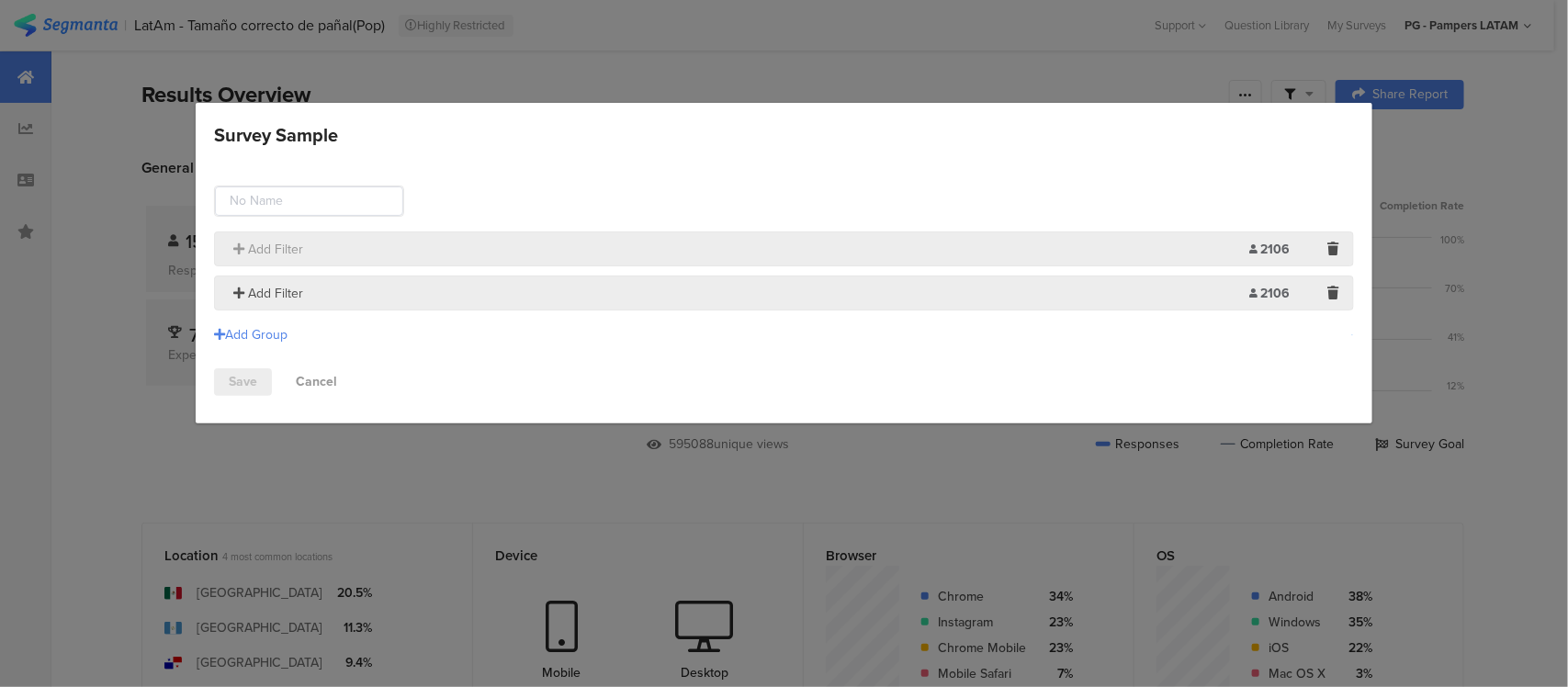
click at [277, 296] on span "Add Filter" at bounding box center [275, 293] width 55 height 20
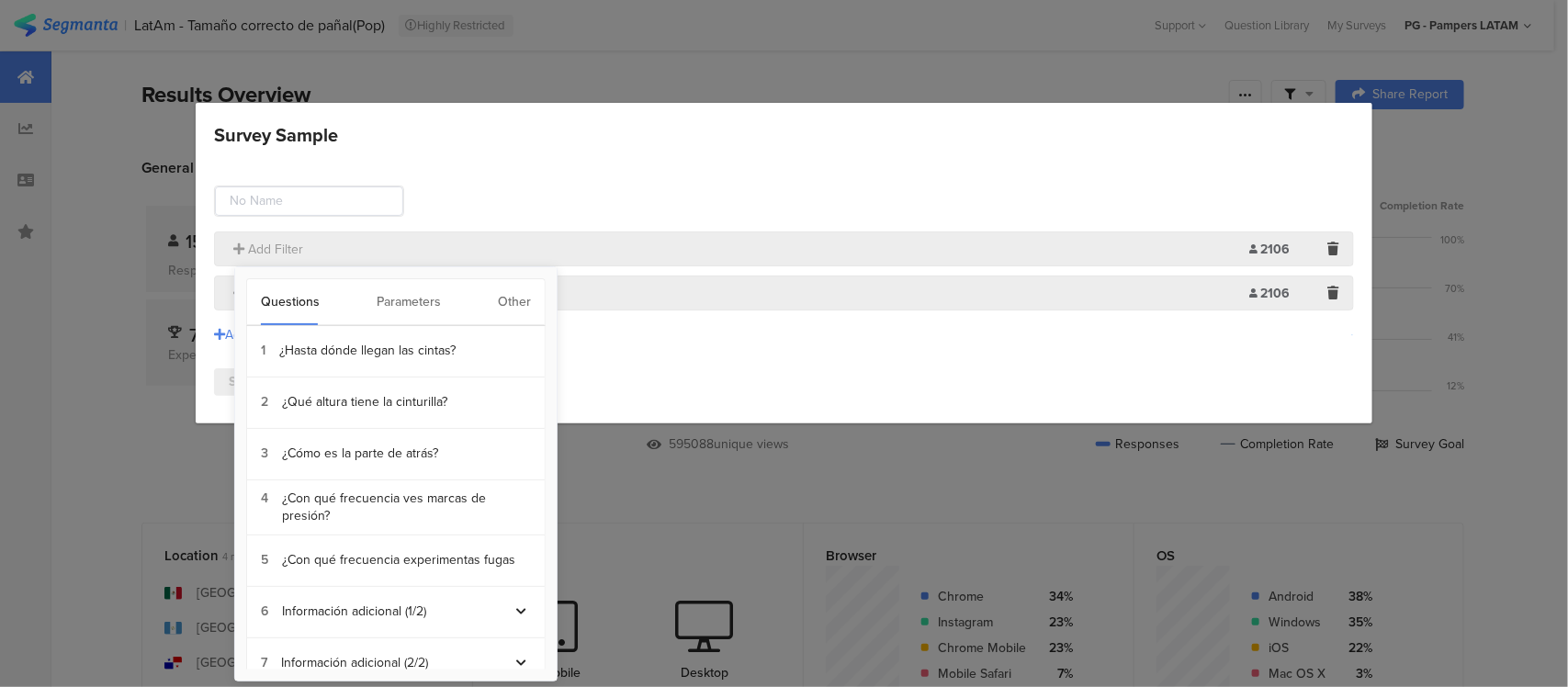
click at [534, 296] on div "Questions Parameters Other" at bounding box center [395, 301] width 300 height 48
click at [526, 297] on div "Other" at bounding box center [514, 301] width 33 height 46
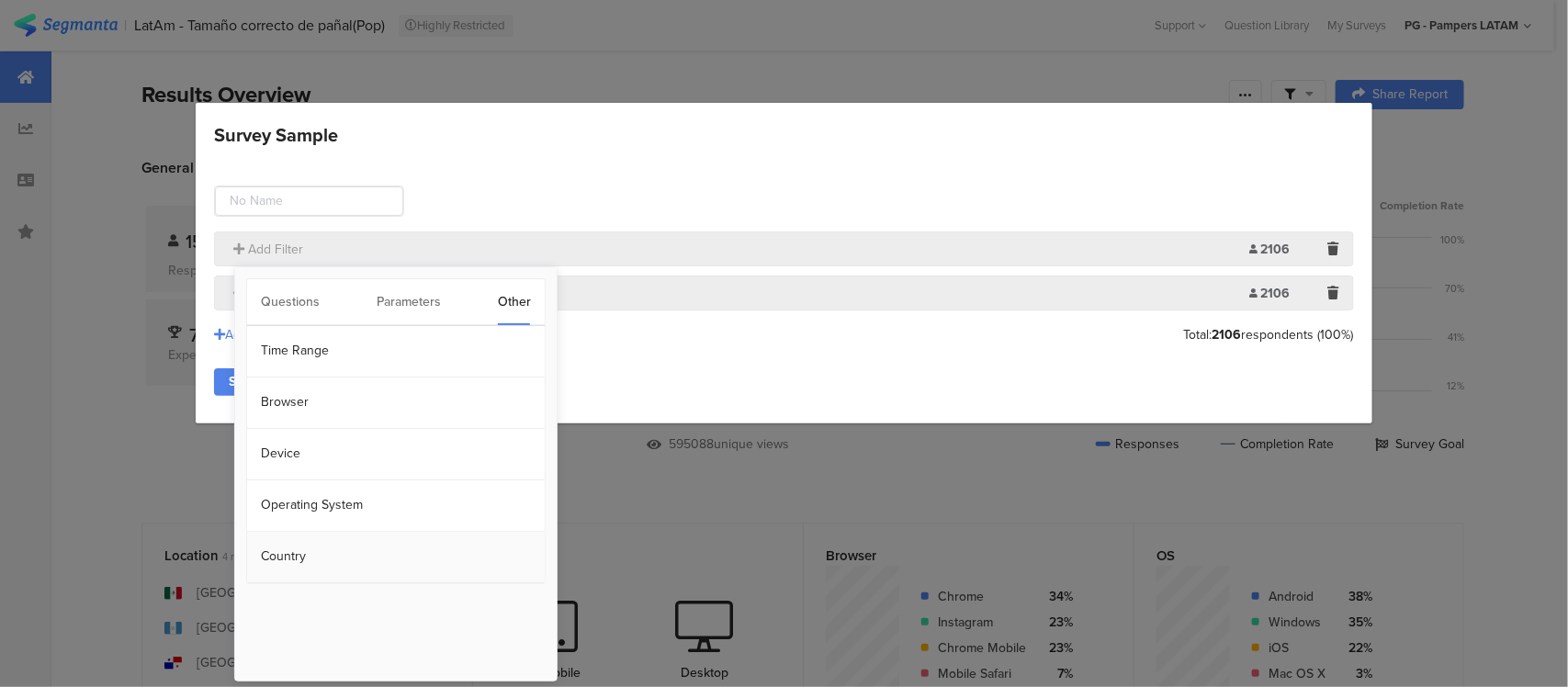
click at [402, 549] on section "Country" at bounding box center [395, 557] width 298 height 52
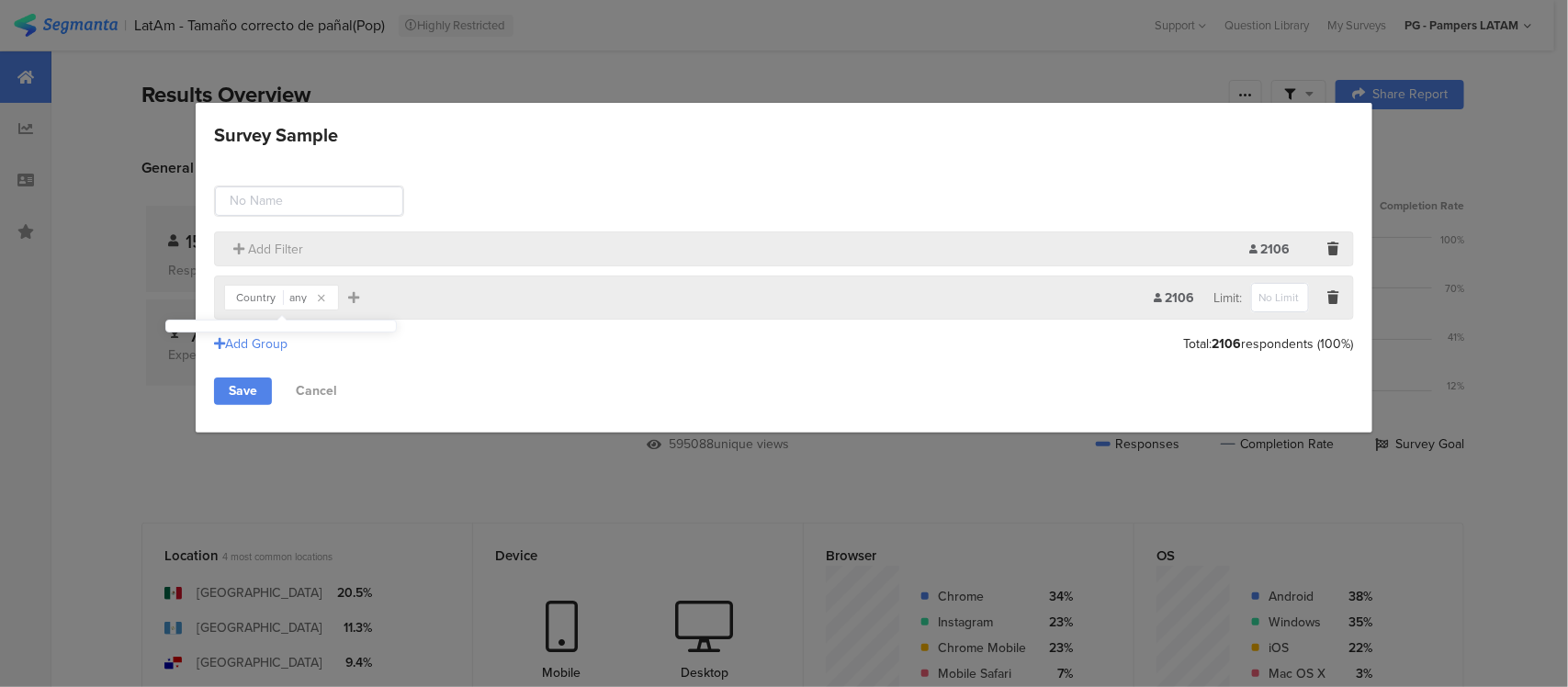
click at [292, 303] on div "any" at bounding box center [298, 298] width 18 height 11
click at [295, 298] on div "any" at bounding box center [298, 298] width 18 height 11
click at [354, 296] on icon "Survey Sample" at bounding box center [354, 298] width 11 height 13
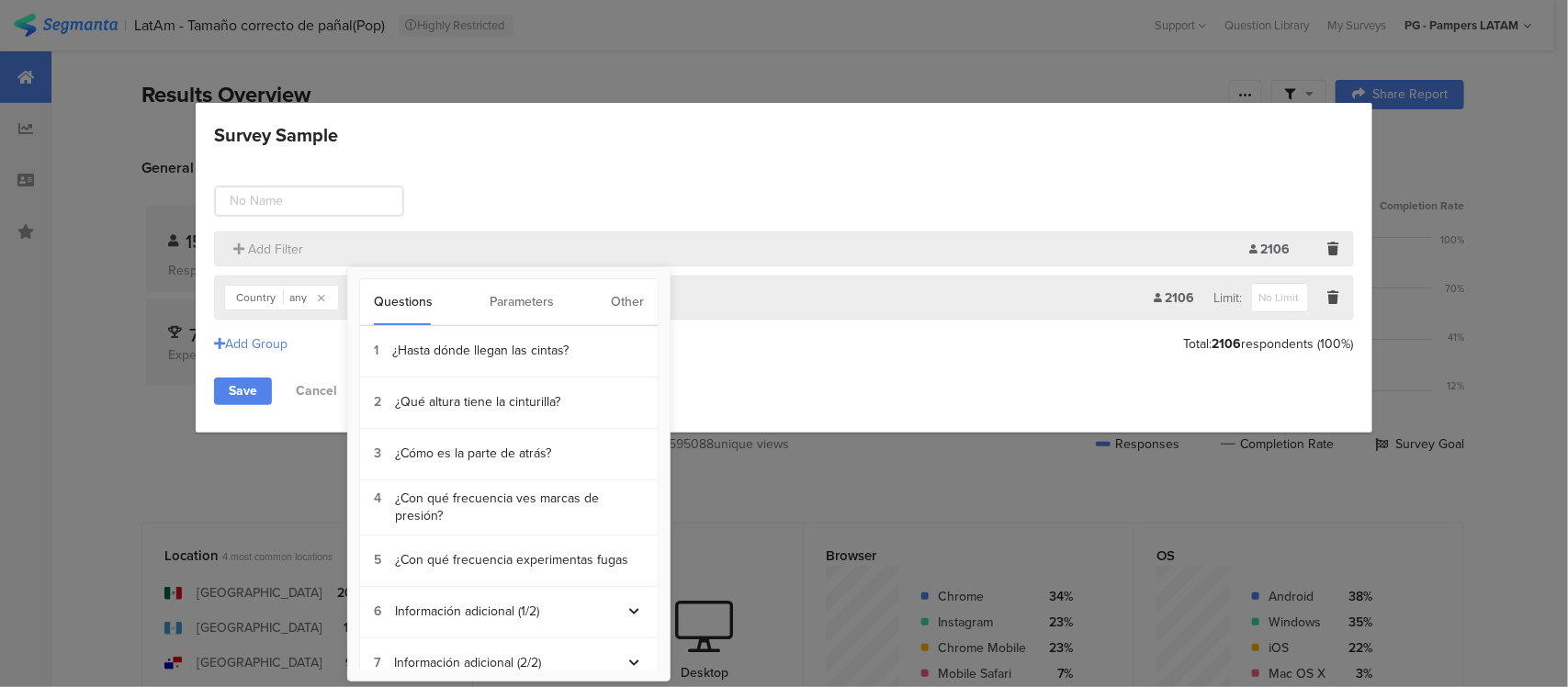
click at [338, 284] on div "Country any Add Filter" at bounding box center [689, 297] width 930 height 29
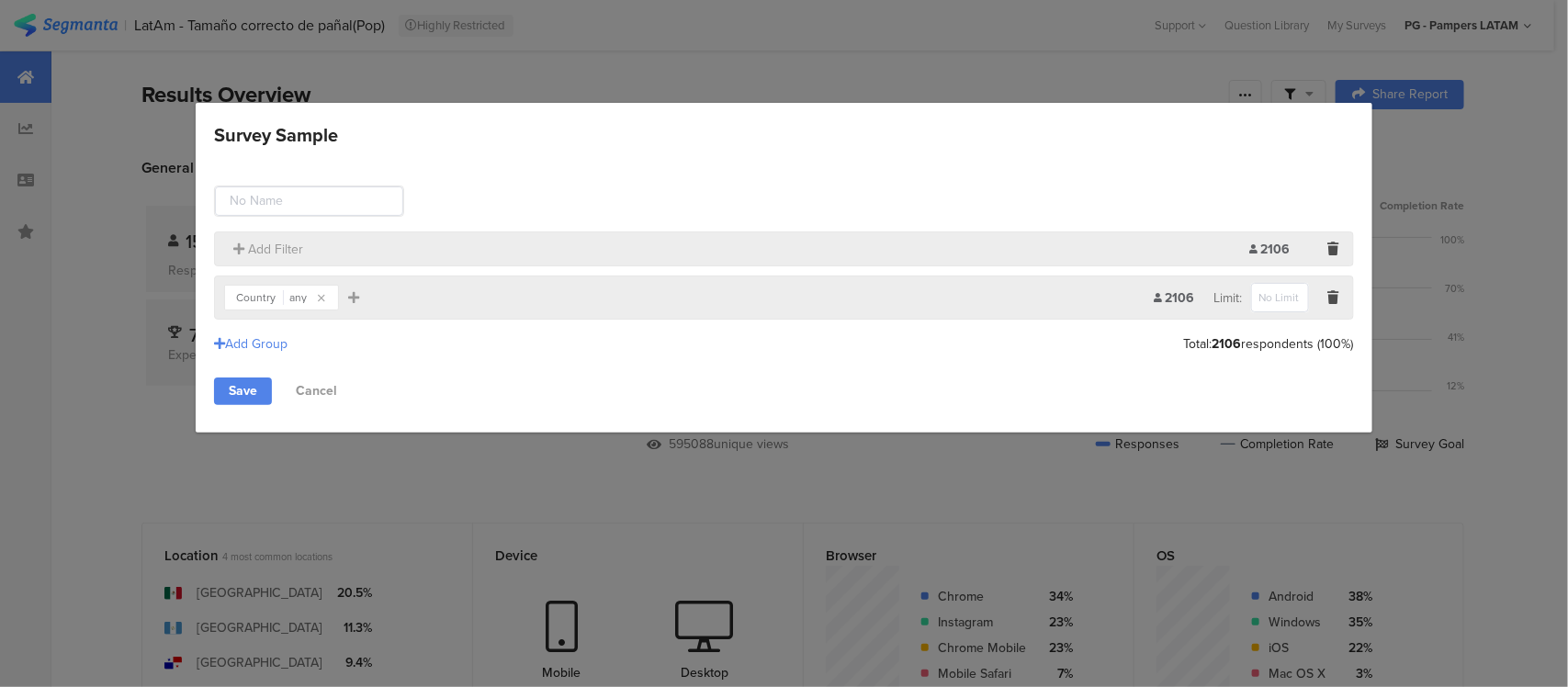
click at [291, 303] on div "any" at bounding box center [298, 298] width 18 height 11
click at [292, 331] on div at bounding box center [281, 326] width 232 height 13
click at [830, 315] on section "Country any Add Filter 2106 Limit:" at bounding box center [783, 298] width 1139 height 44
click at [1279, 299] on input "Survey Sample" at bounding box center [1281, 297] width 58 height 29
click at [1169, 305] on div "2106" at bounding box center [1185, 298] width 60 height 20
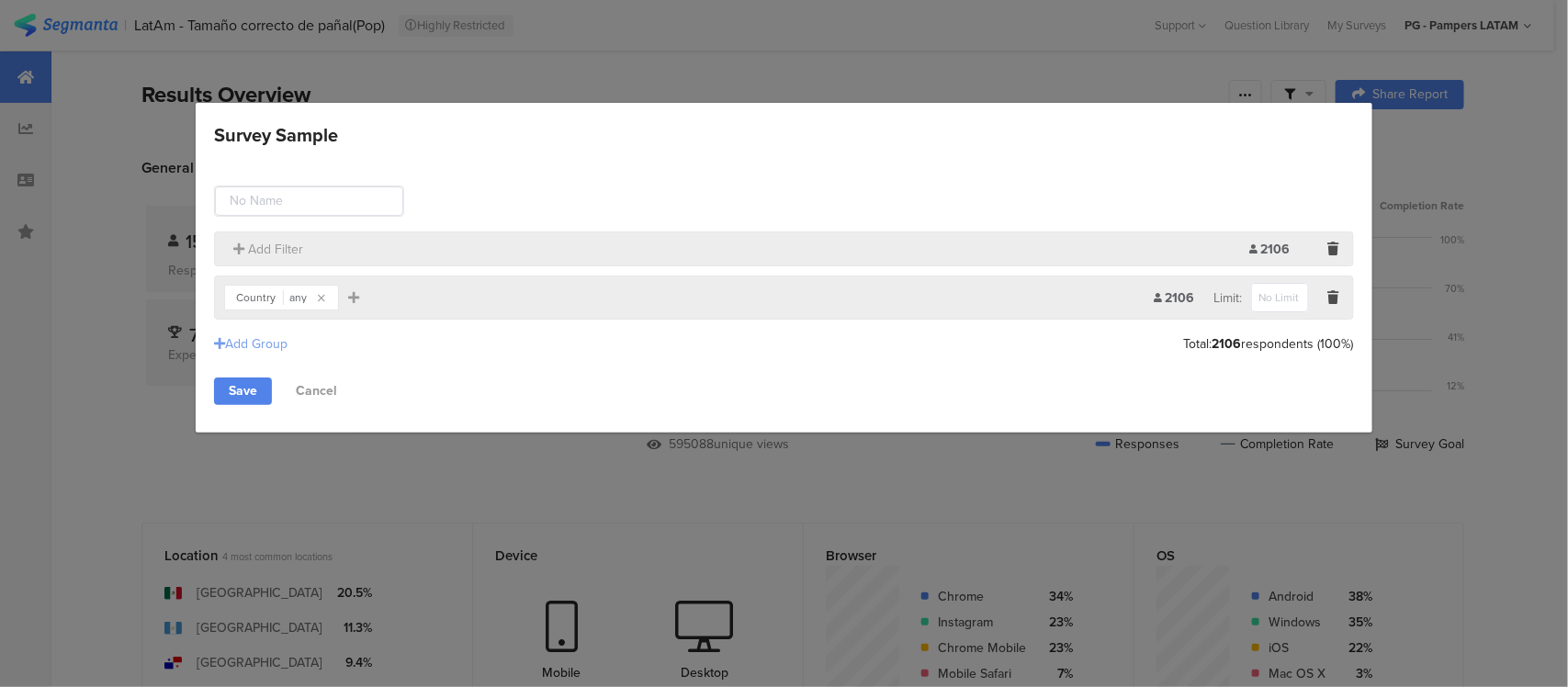
click at [277, 349] on div "Add Group" at bounding box center [251, 344] width 73 height 20
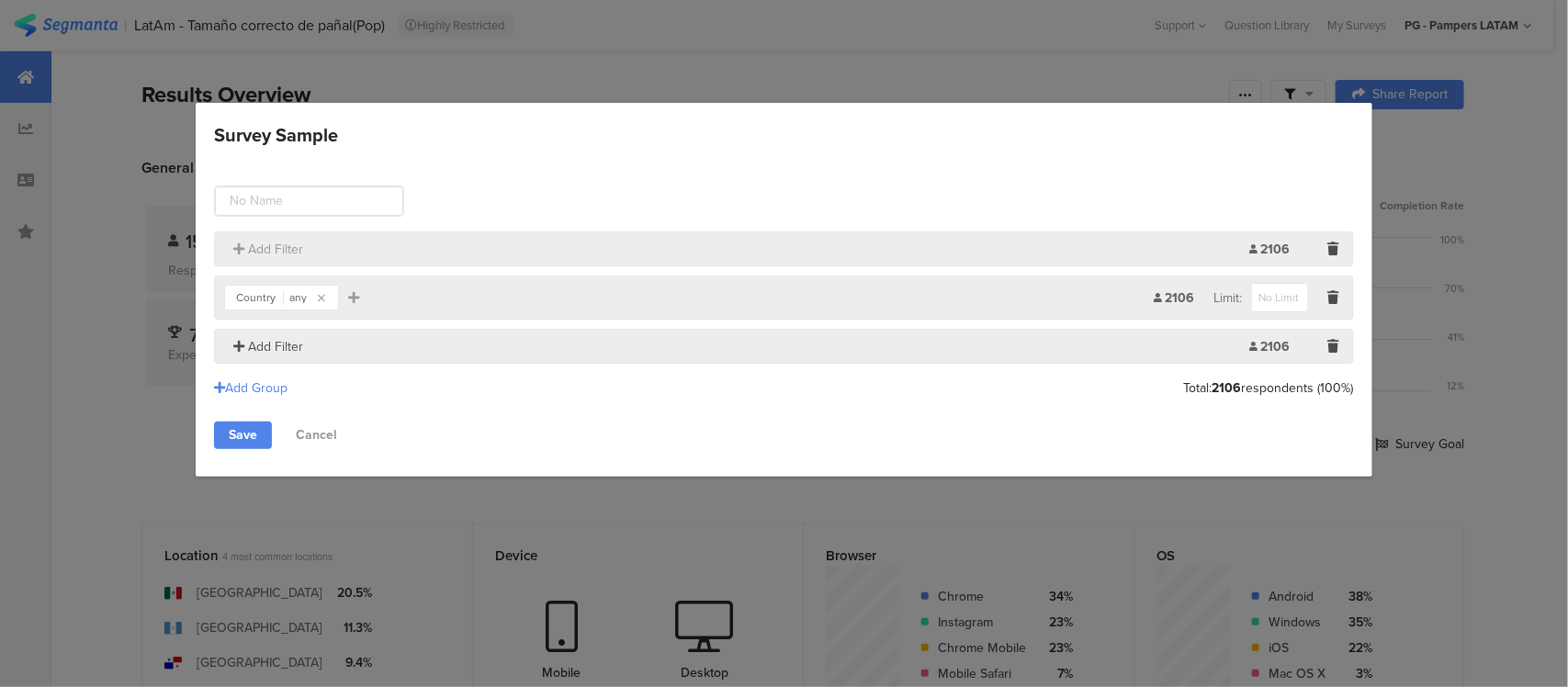
click at [287, 349] on span "Add Filter" at bounding box center [275, 346] width 55 height 20
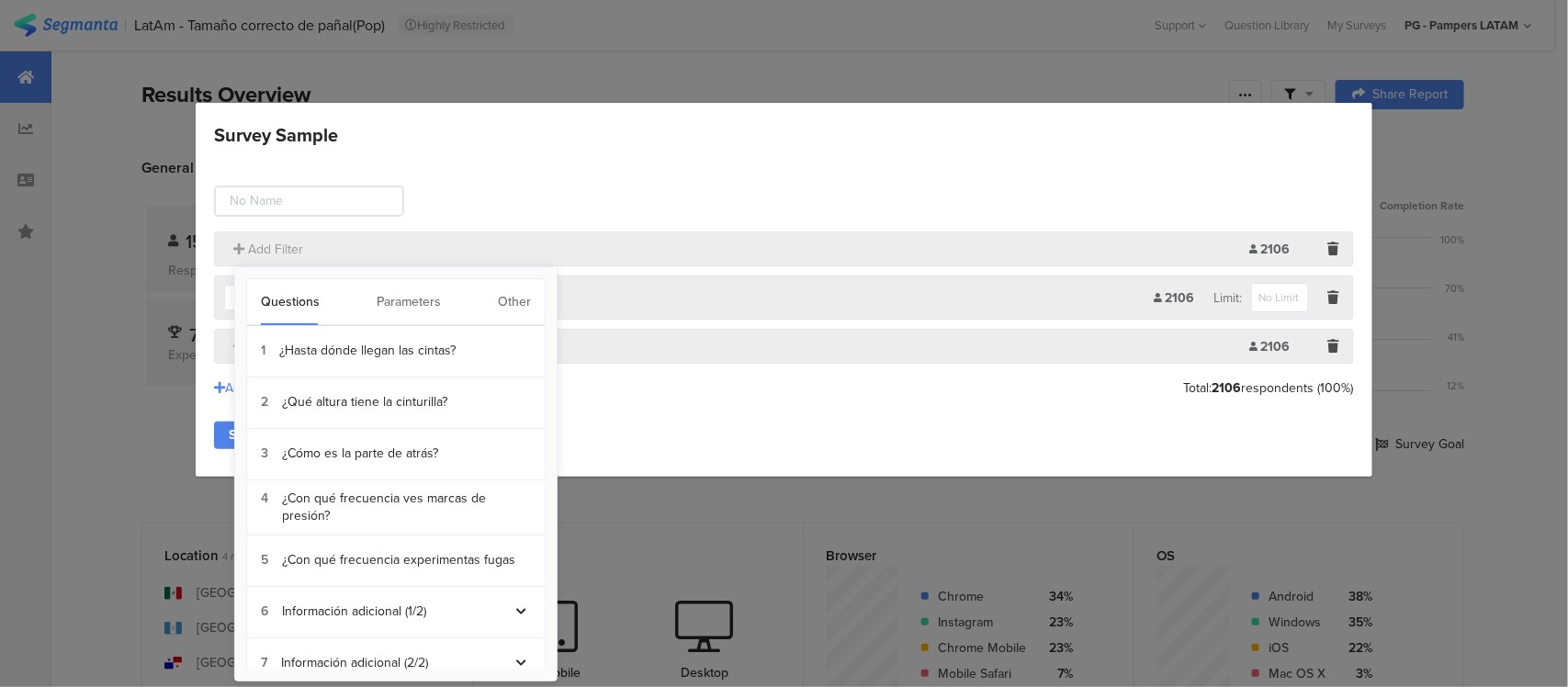
click at [406, 305] on div "Parameters" at bounding box center [408, 301] width 64 height 46
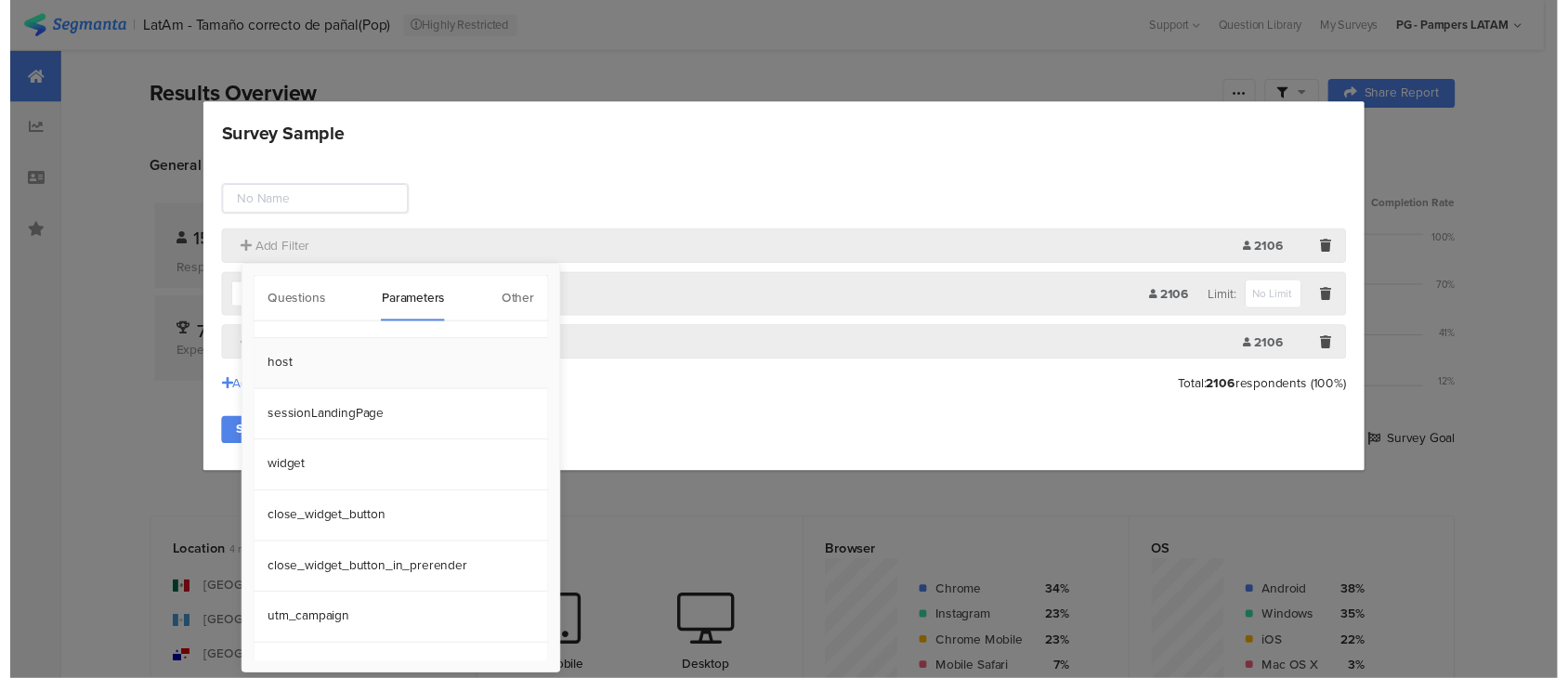
scroll to position [0, 0]
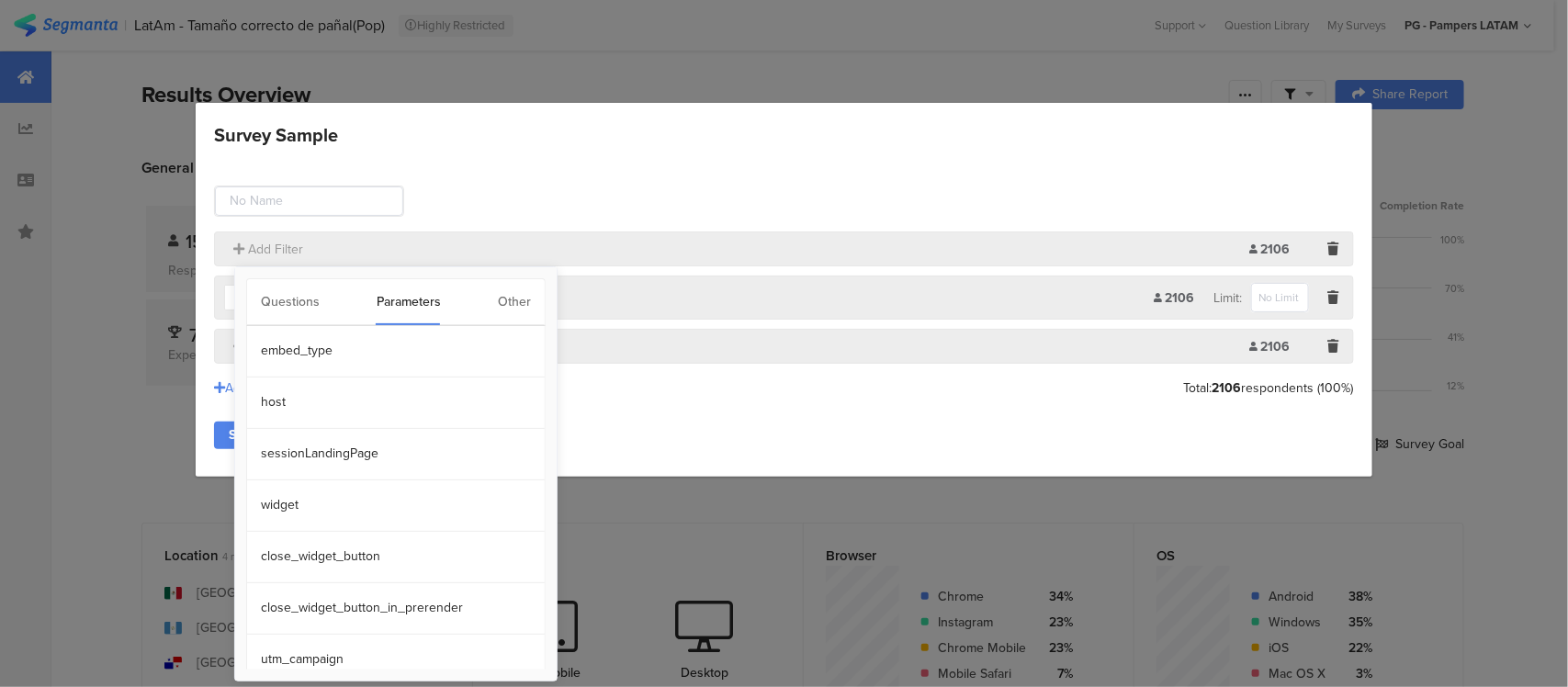
click at [617, 374] on div "Add Group Total: 2106 respondents (100%)" at bounding box center [783, 388] width 1139 height 30
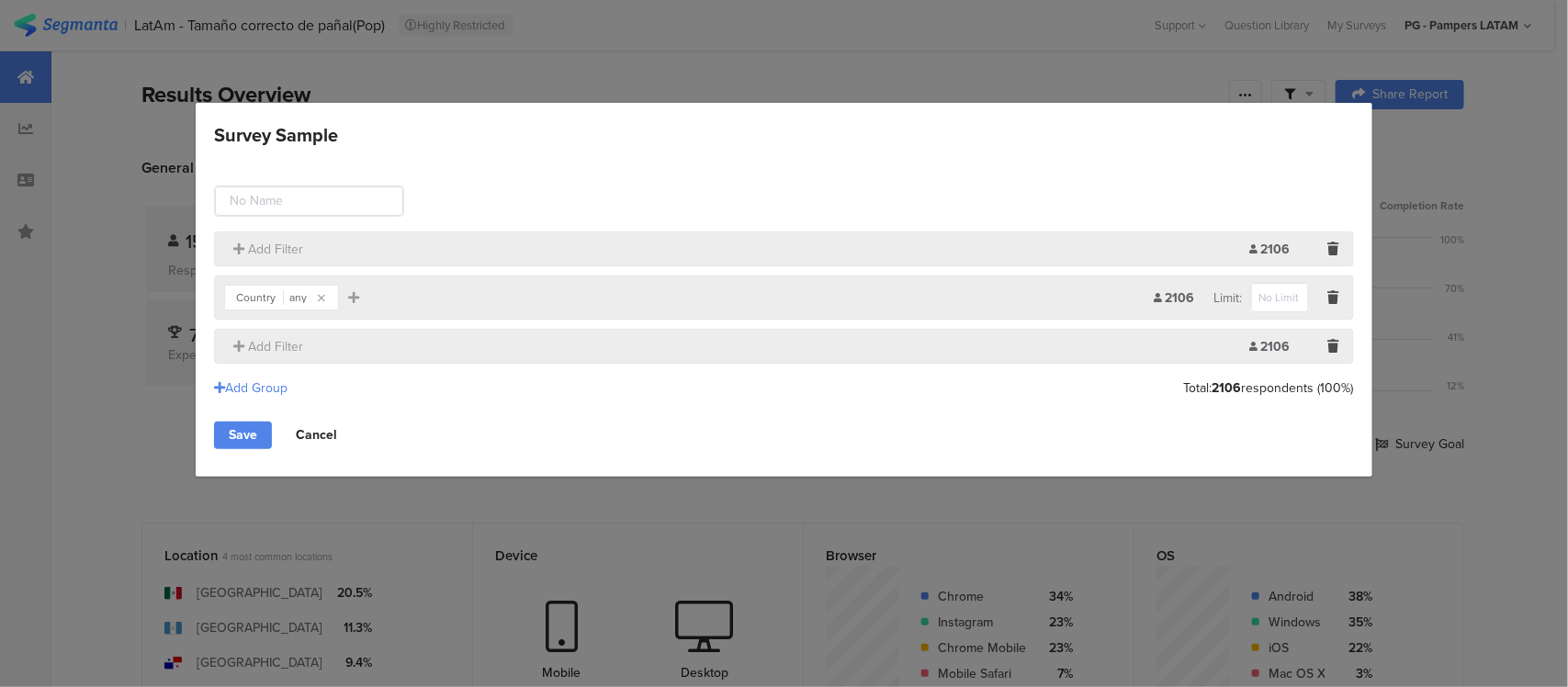
click at [321, 437] on link "Cancel" at bounding box center [315, 435] width 70 height 27
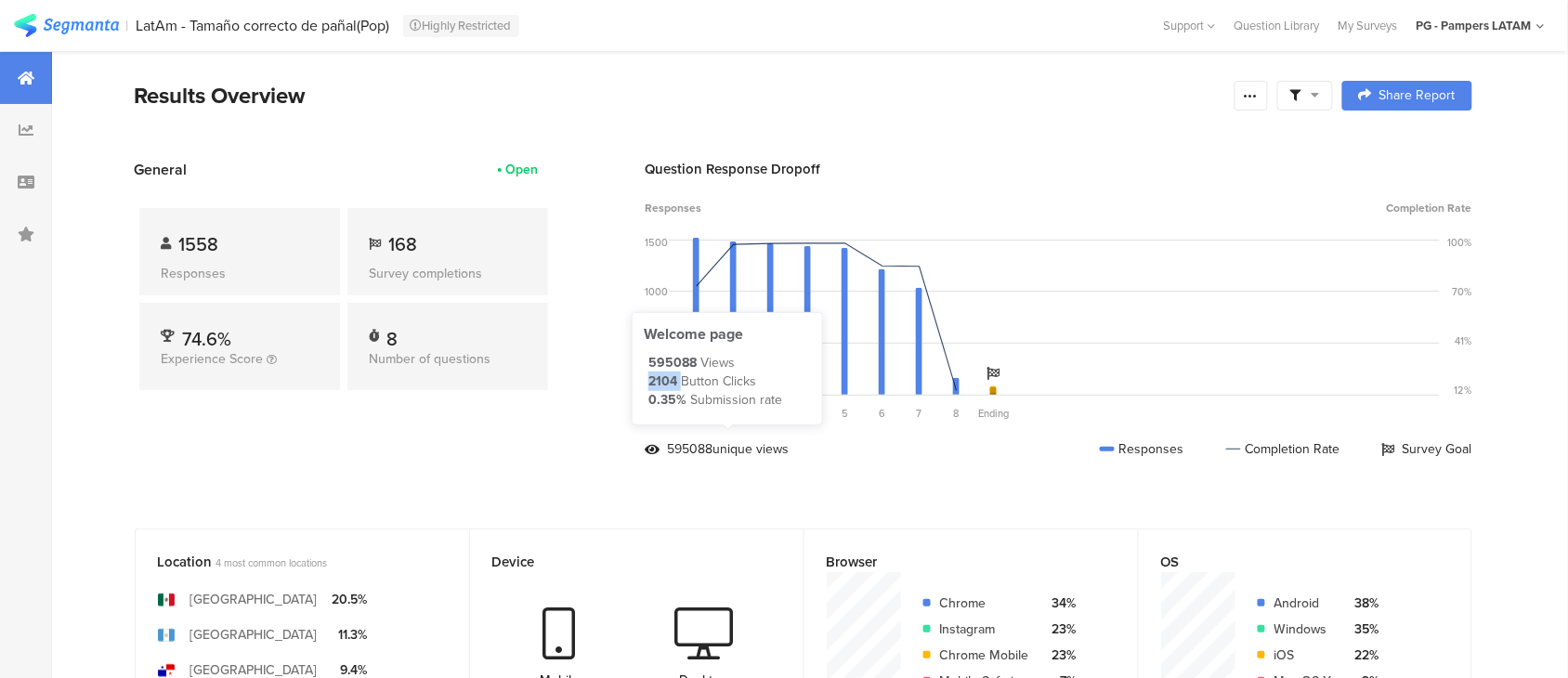
drag, startPoint x: 679, startPoint y: 383, endPoint x: 647, endPoint y: 382, distance: 32.0
click at [648, 382] on div "2104 Button Clicks" at bounding box center [729, 382] width 162 height 19
copy div "2104"
drag, startPoint x: 685, startPoint y: 396, endPoint x: 645, endPoint y: 396, distance: 40.0
click at [645, 396] on div "Welcome page 595088 Views 2104 Button Clicks 0.35% Submission rate" at bounding box center [727, 366] width 167 height 85
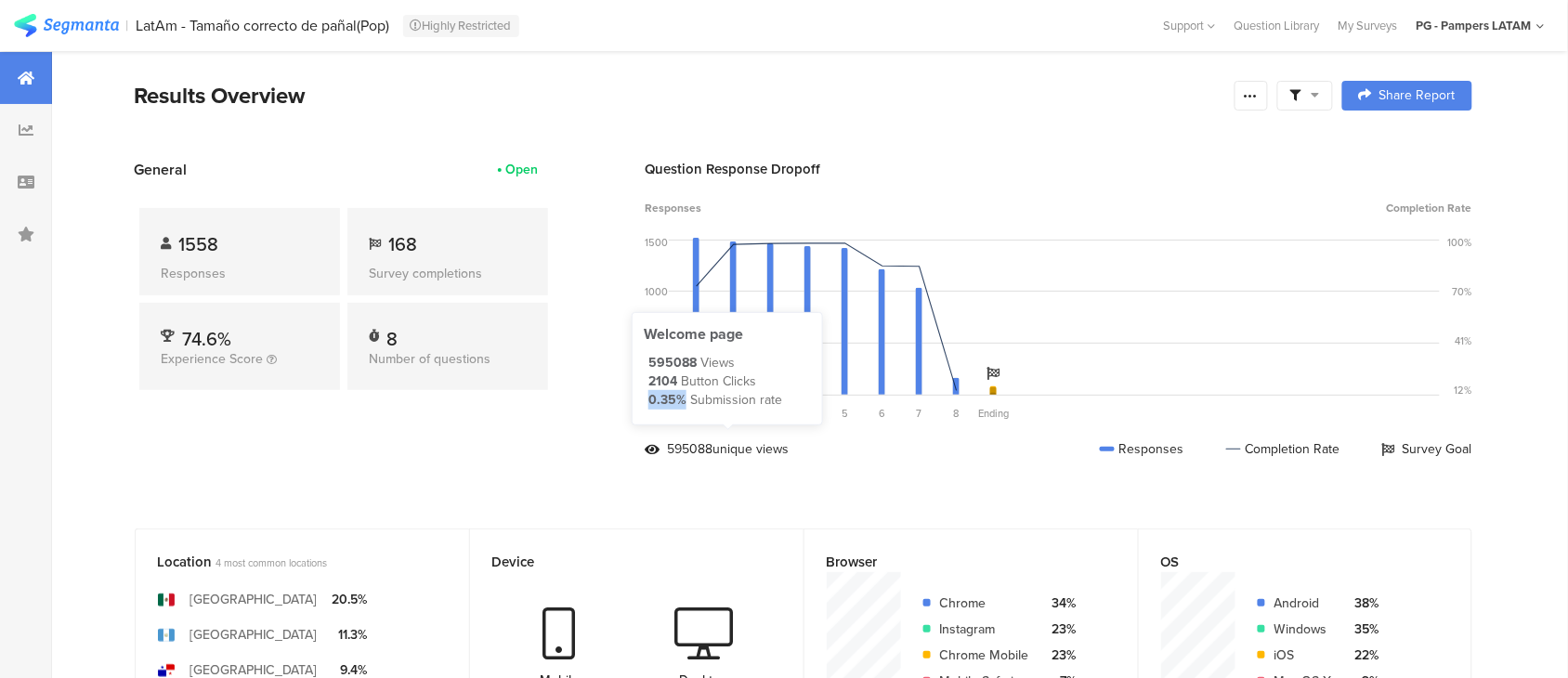
copy div "0.35%"
drag, startPoint x: 695, startPoint y: 361, endPoint x: 632, endPoint y: 351, distance: 63.8
click at [632, 351] on div "Welcome page 595088 Views 2104 Button Clicks 0.35% Submission rate" at bounding box center [727, 368] width 192 height 113
copy div "595088"
